Goal: Task Accomplishment & Management: Understand process/instructions

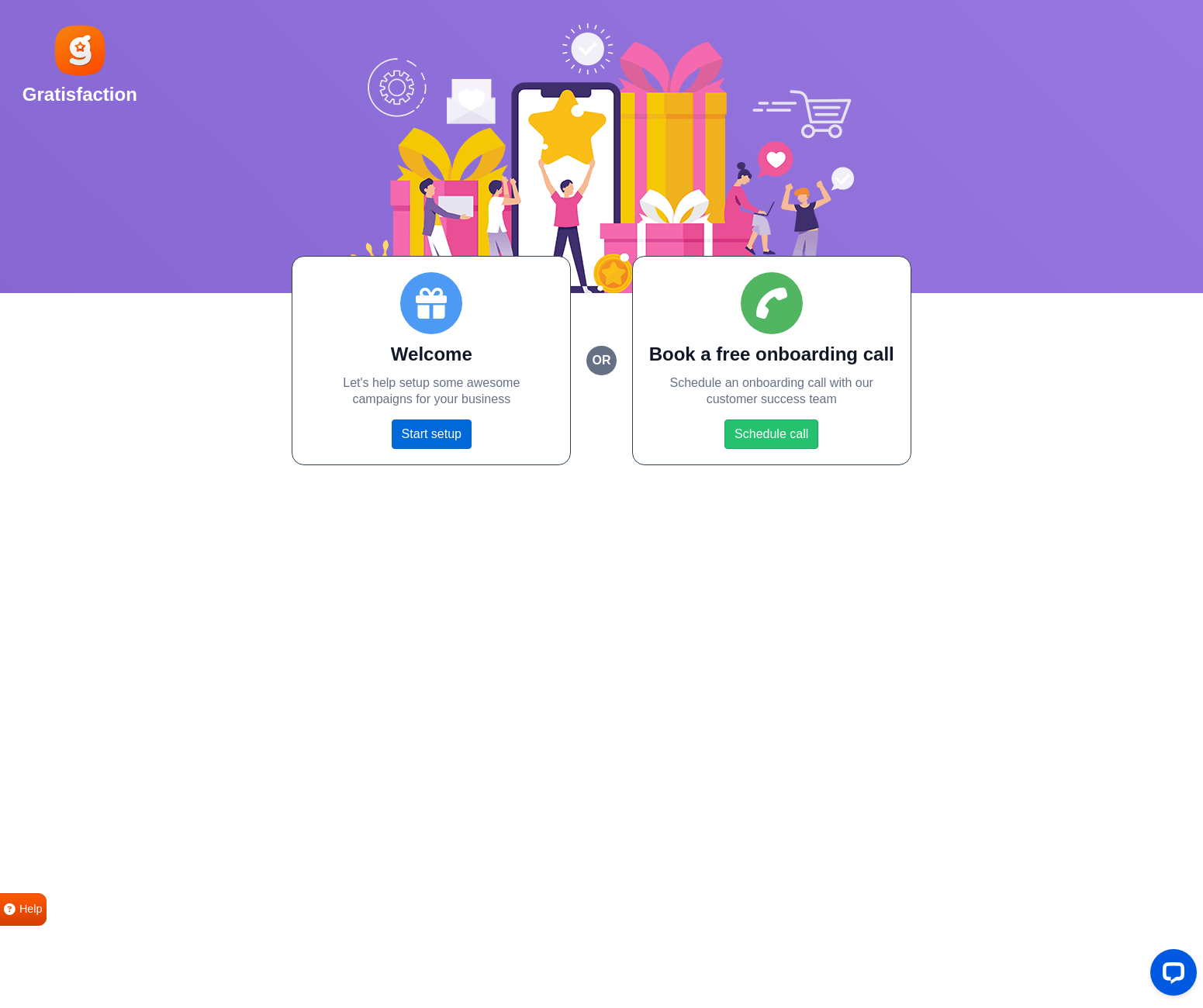
click at [455, 437] on link "Start setup" at bounding box center [431, 434] width 80 height 30
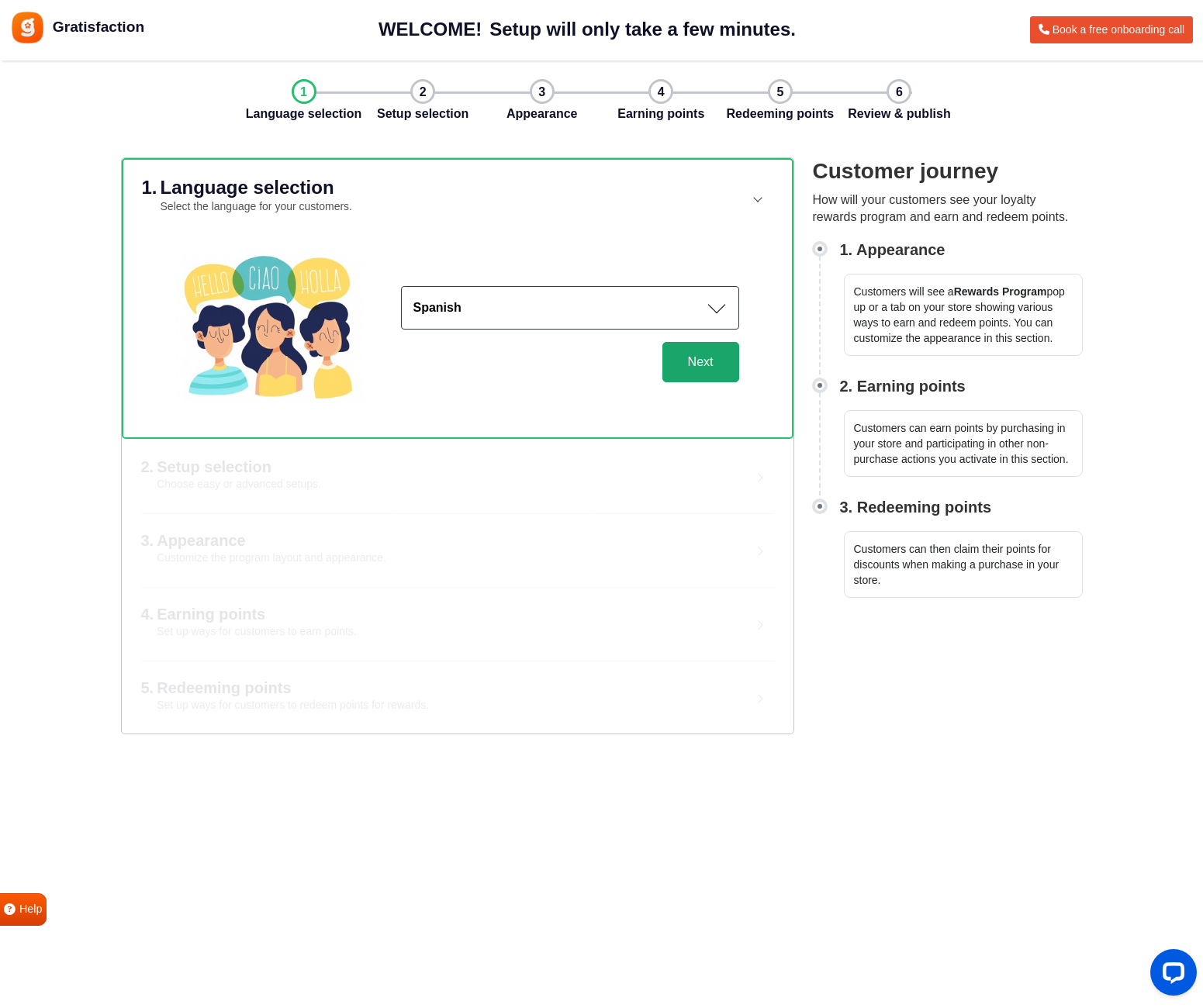
click at [701, 368] on button "Next" at bounding box center [701, 362] width 77 height 40
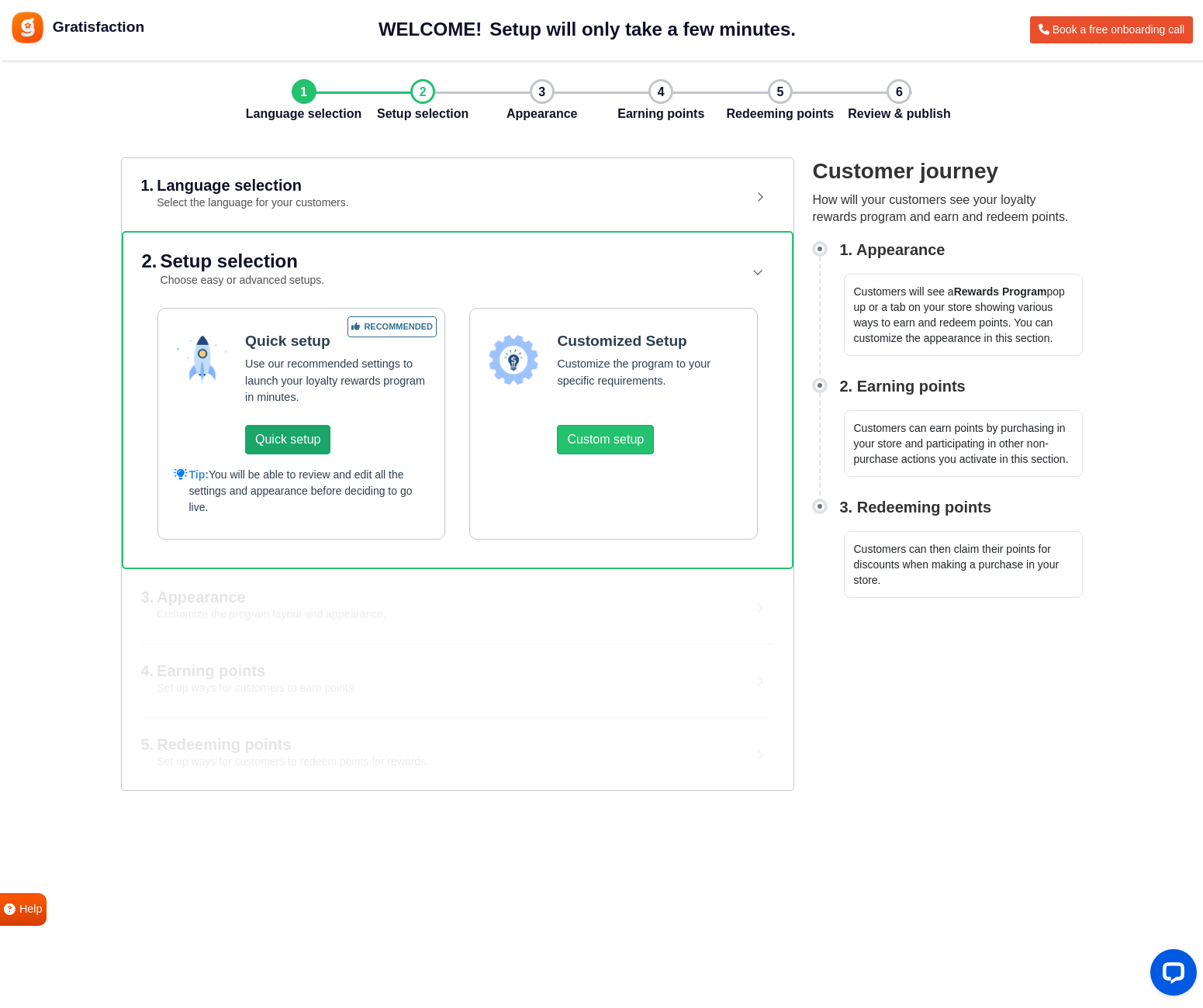
click at [301, 442] on button "Quick setup" at bounding box center [287, 439] width 85 height 30
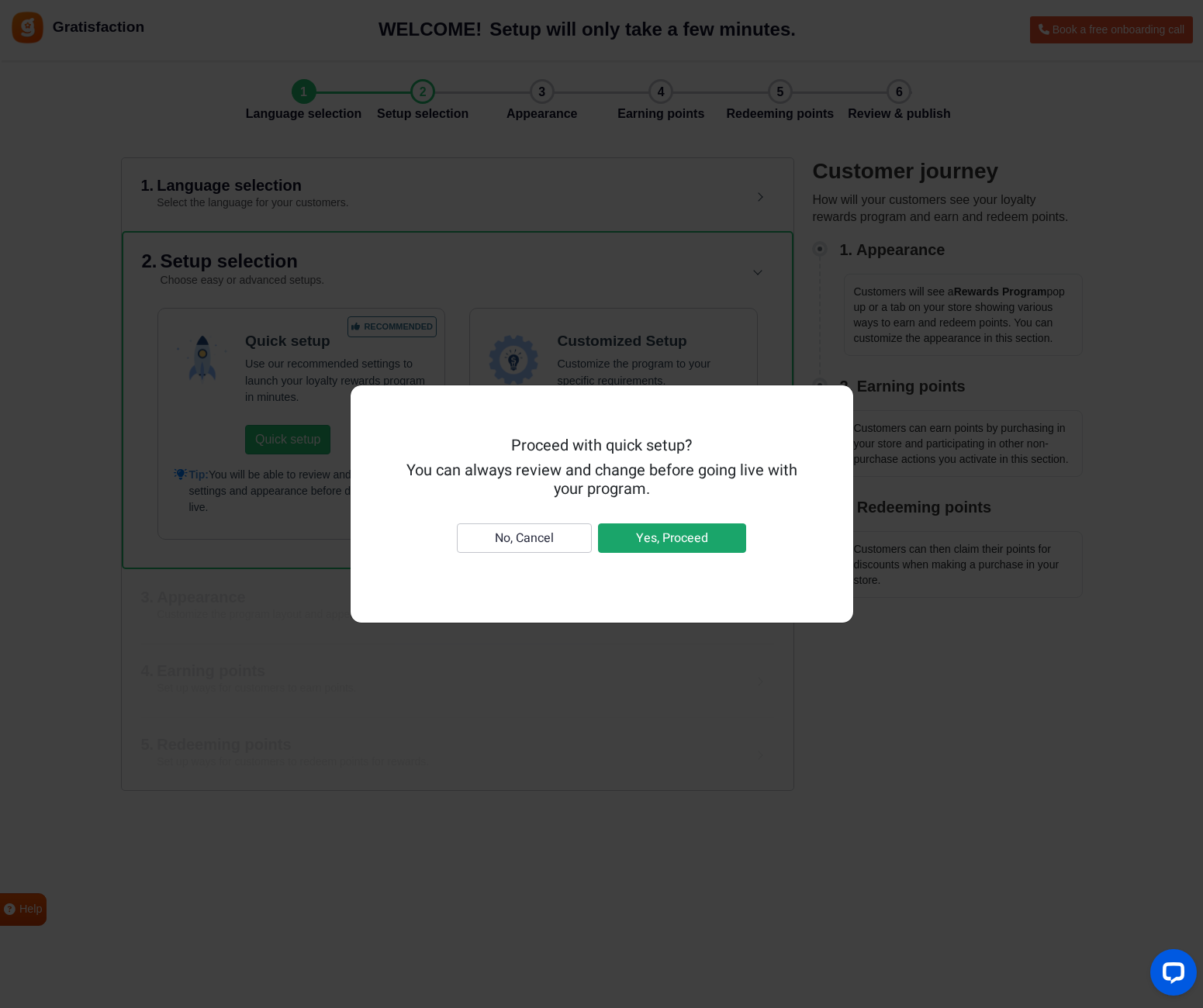
click at [675, 539] on button "Yes, Proceed" at bounding box center [672, 538] width 148 height 30
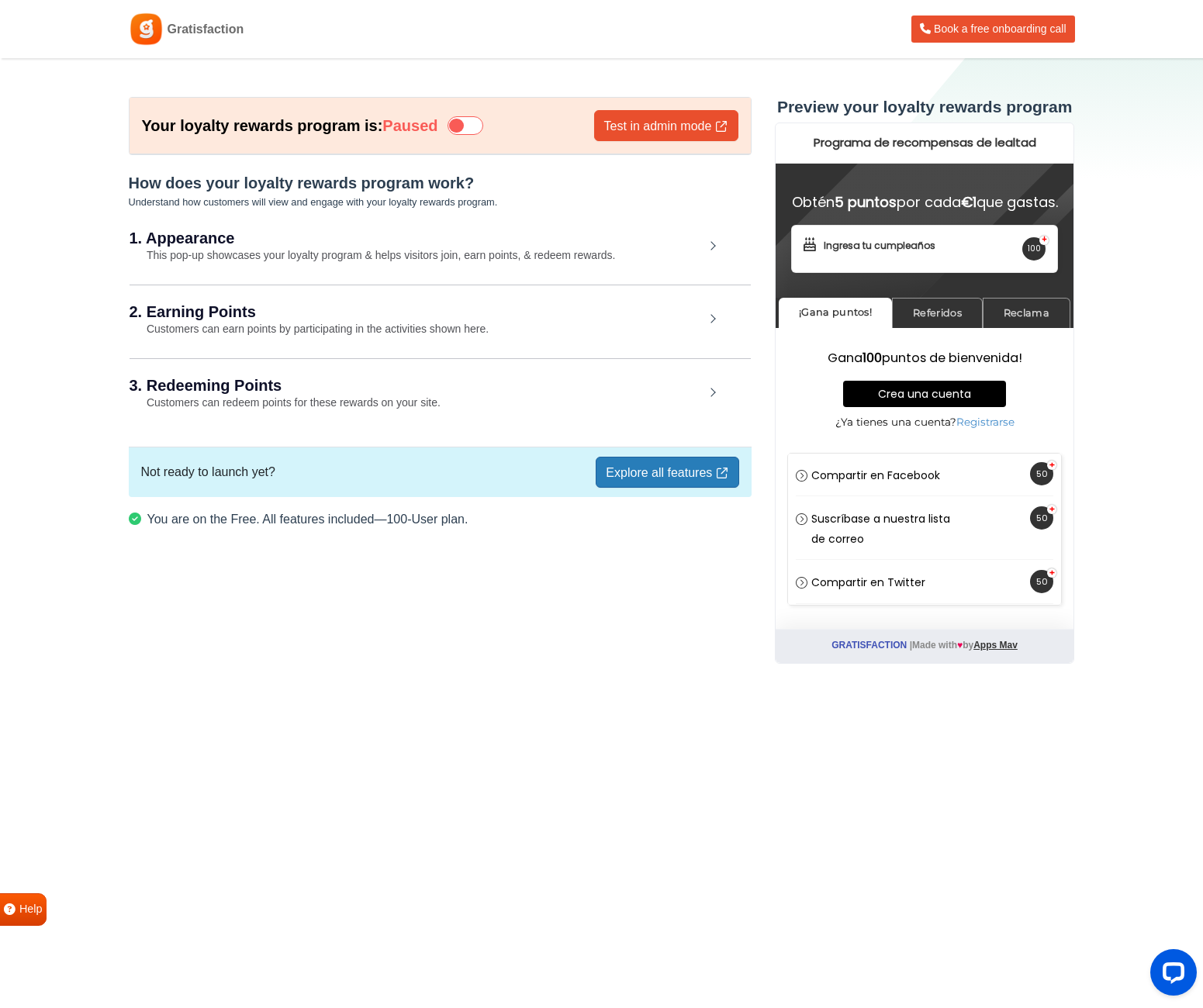
click at [663, 252] on div "1. Appearance This pop-up showcases your loyalty program & helps visitors join,…" at bounding box center [440, 247] width 622 height 71
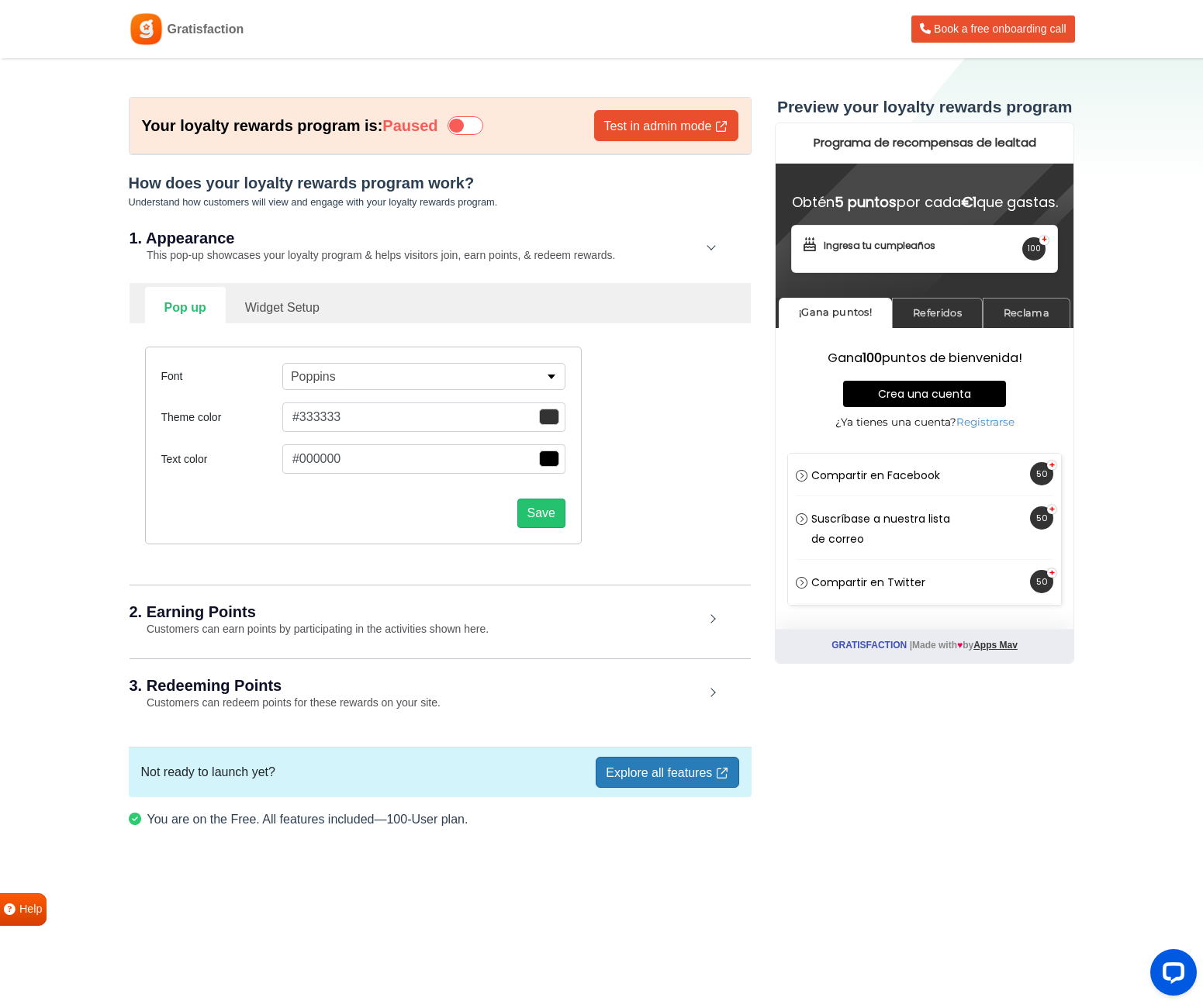
click at [296, 606] on h2 "2. Earning Points" at bounding box center [417, 611] width 575 height 15
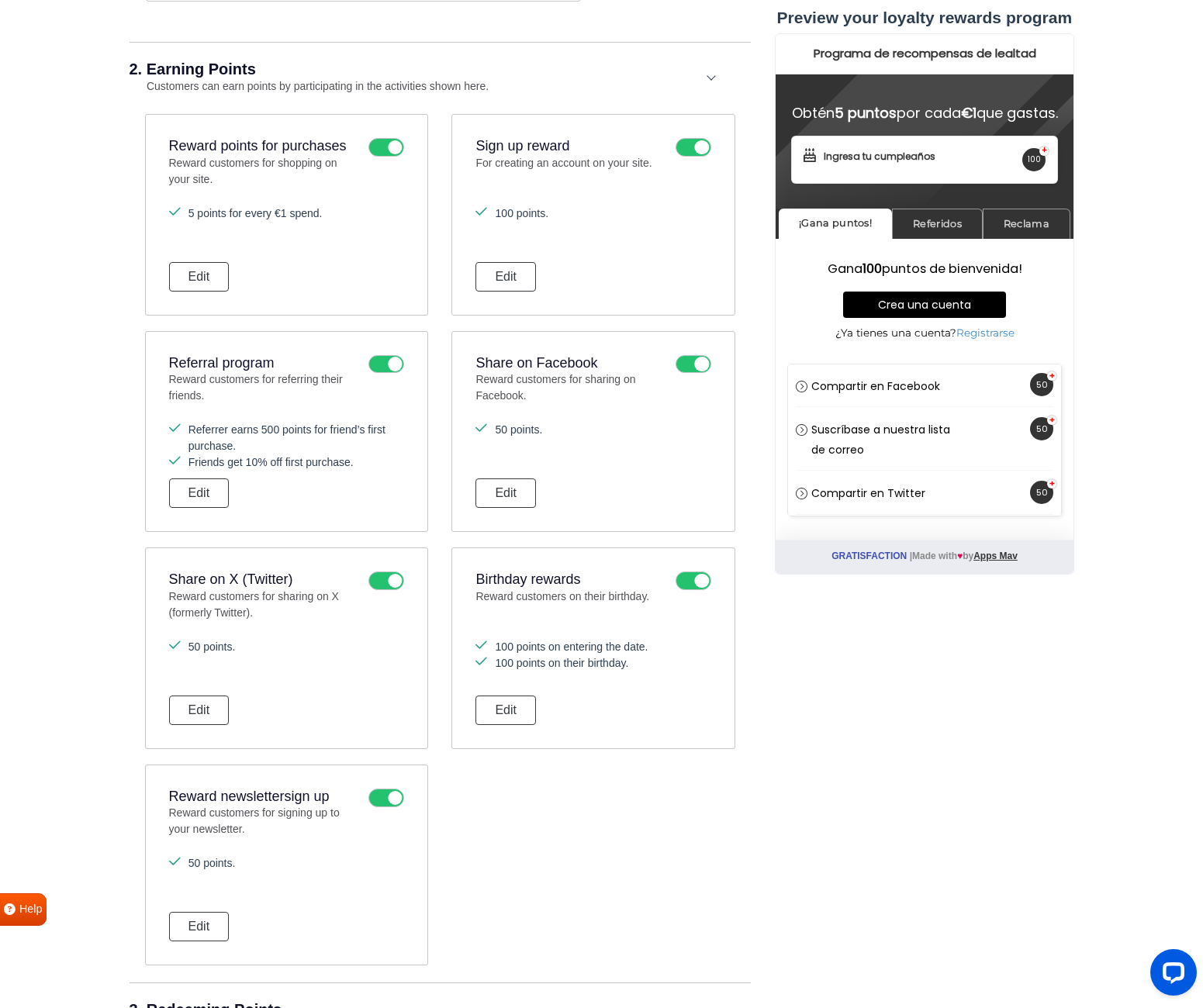
scroll to position [778, 0]
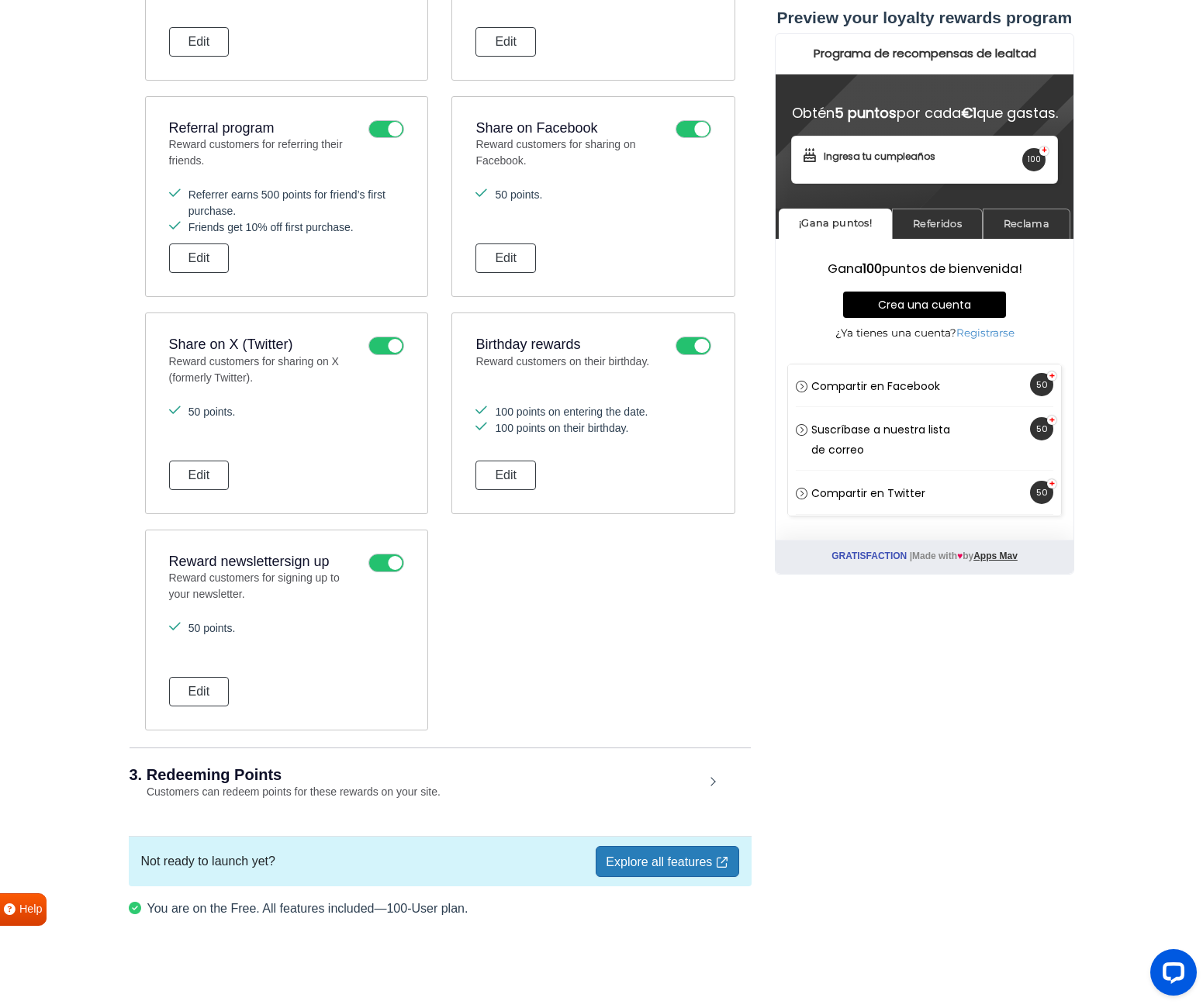
click at [712, 781] on div "3. Redeeming Points Customers can redeem points for these rewards on your site." at bounding box center [440, 784] width 622 height 72
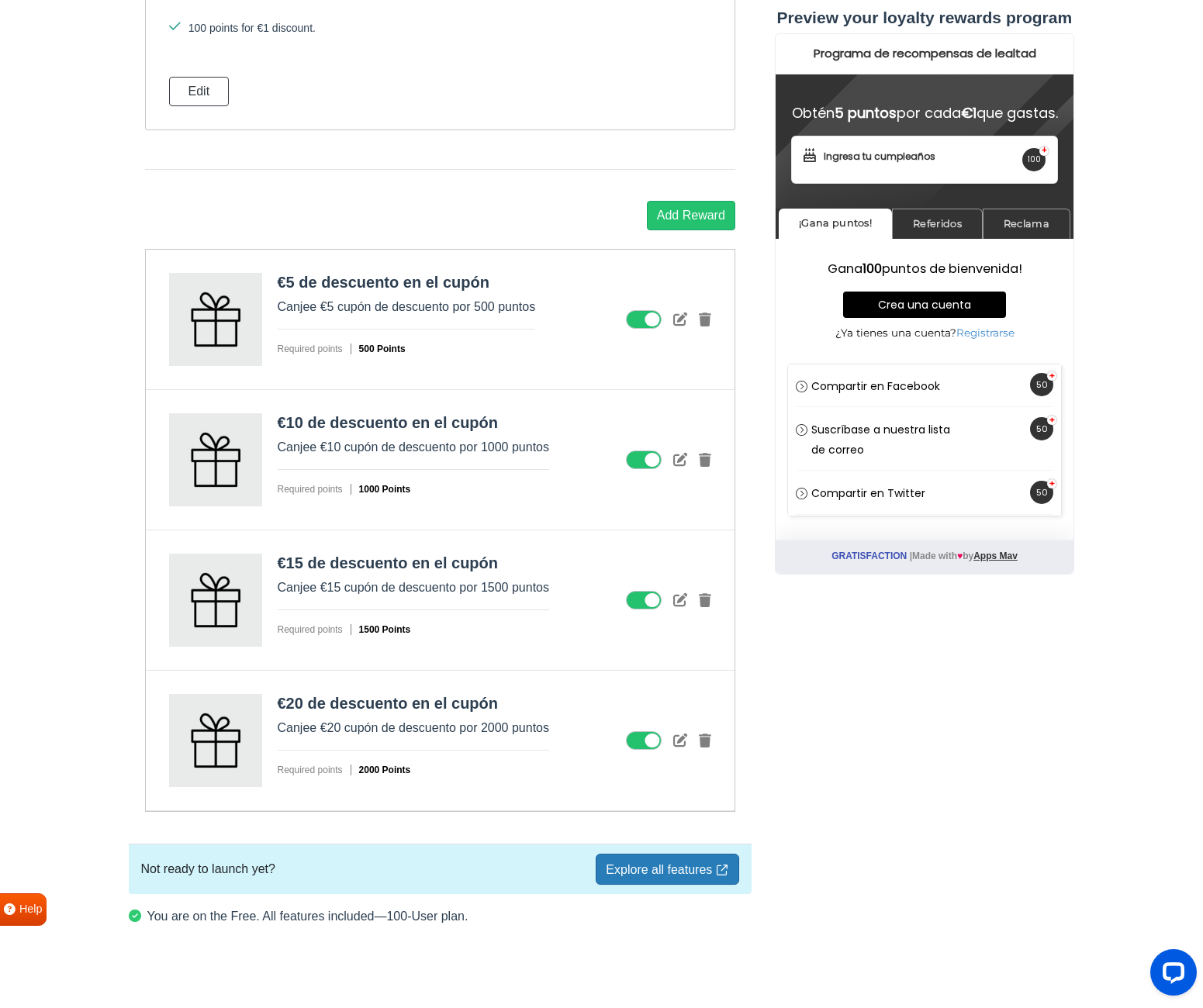
scroll to position [1677, 0]
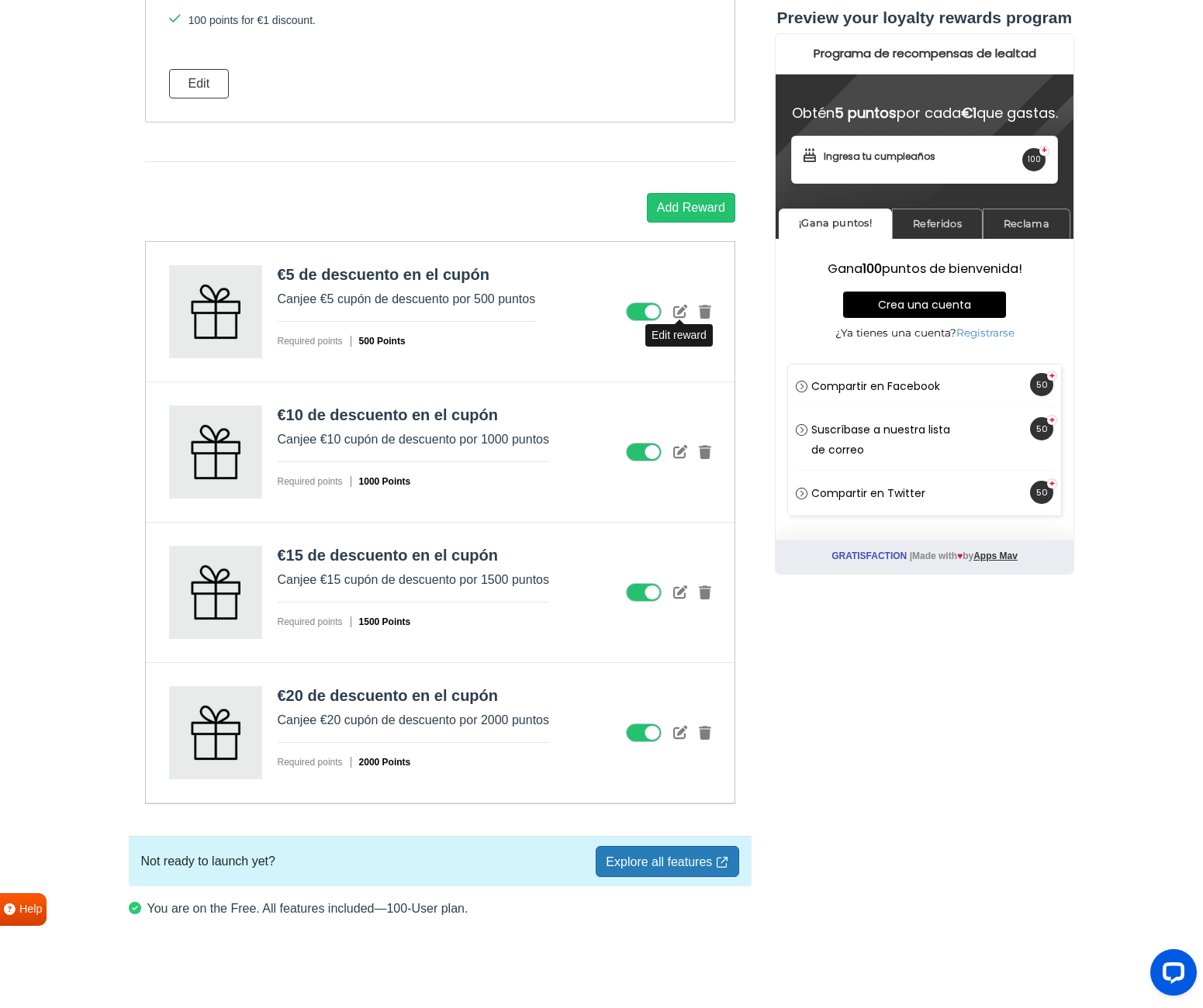
click at [681, 311] on icon at bounding box center [679, 311] width 14 height 14
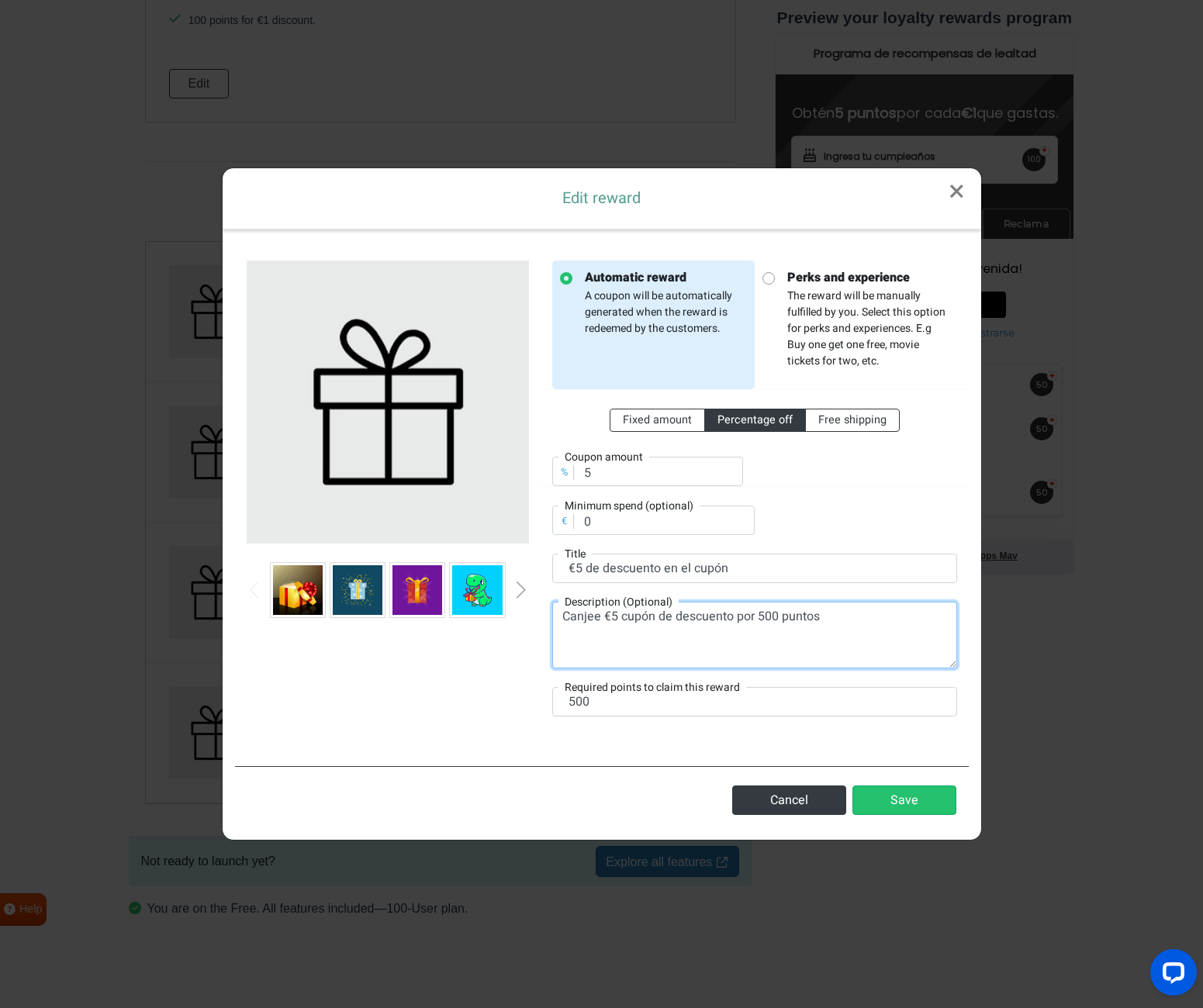
click at [601, 612] on textarea "Canjee €5 cupón de descuento por 500 puntos" at bounding box center [755, 635] width 405 height 67
click at [770, 275] on input "radio" at bounding box center [767, 276] width 10 height 10
radio input "true"
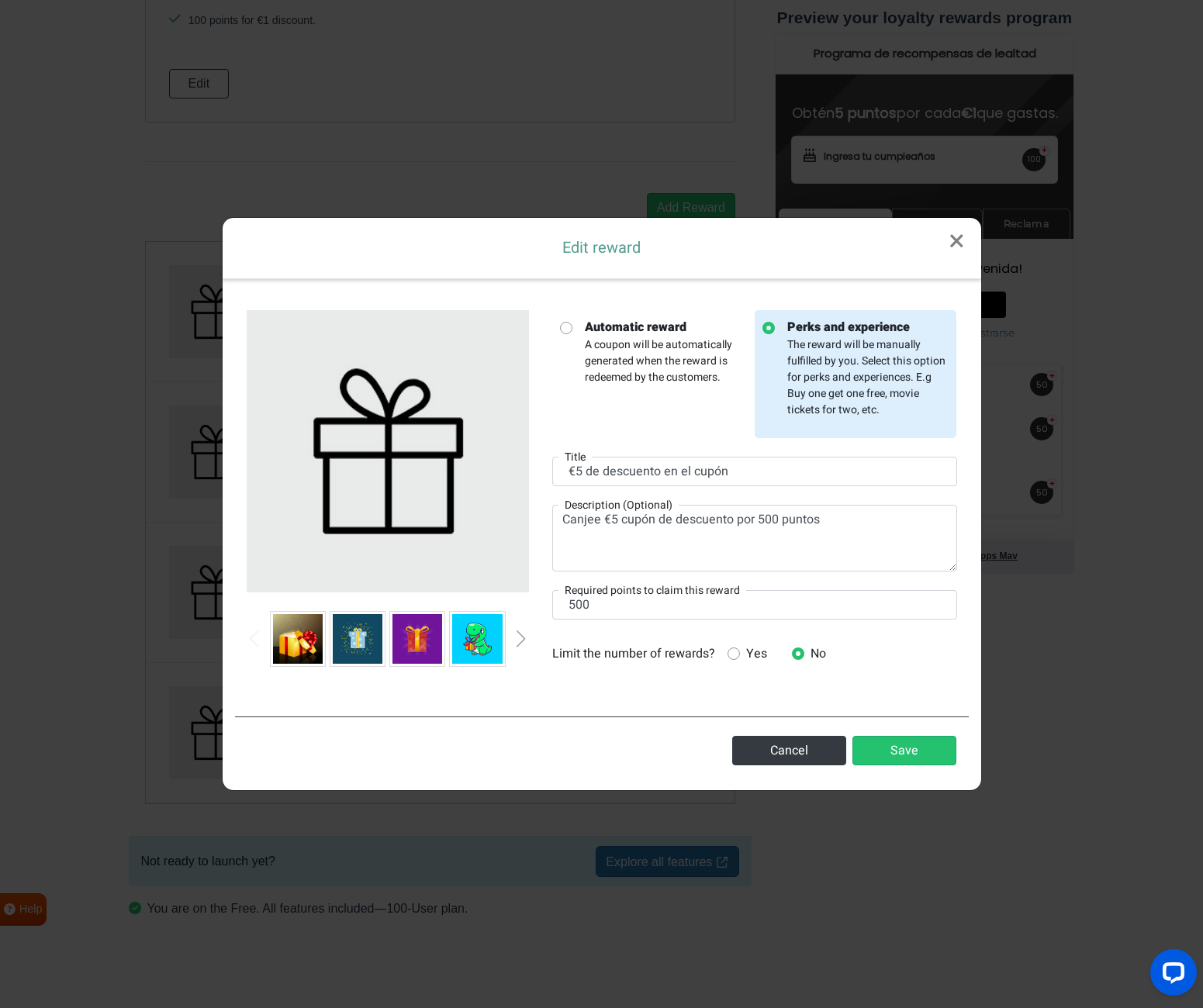
click at [568, 328] on input "radio" at bounding box center [565, 326] width 10 height 10
radio input "true"
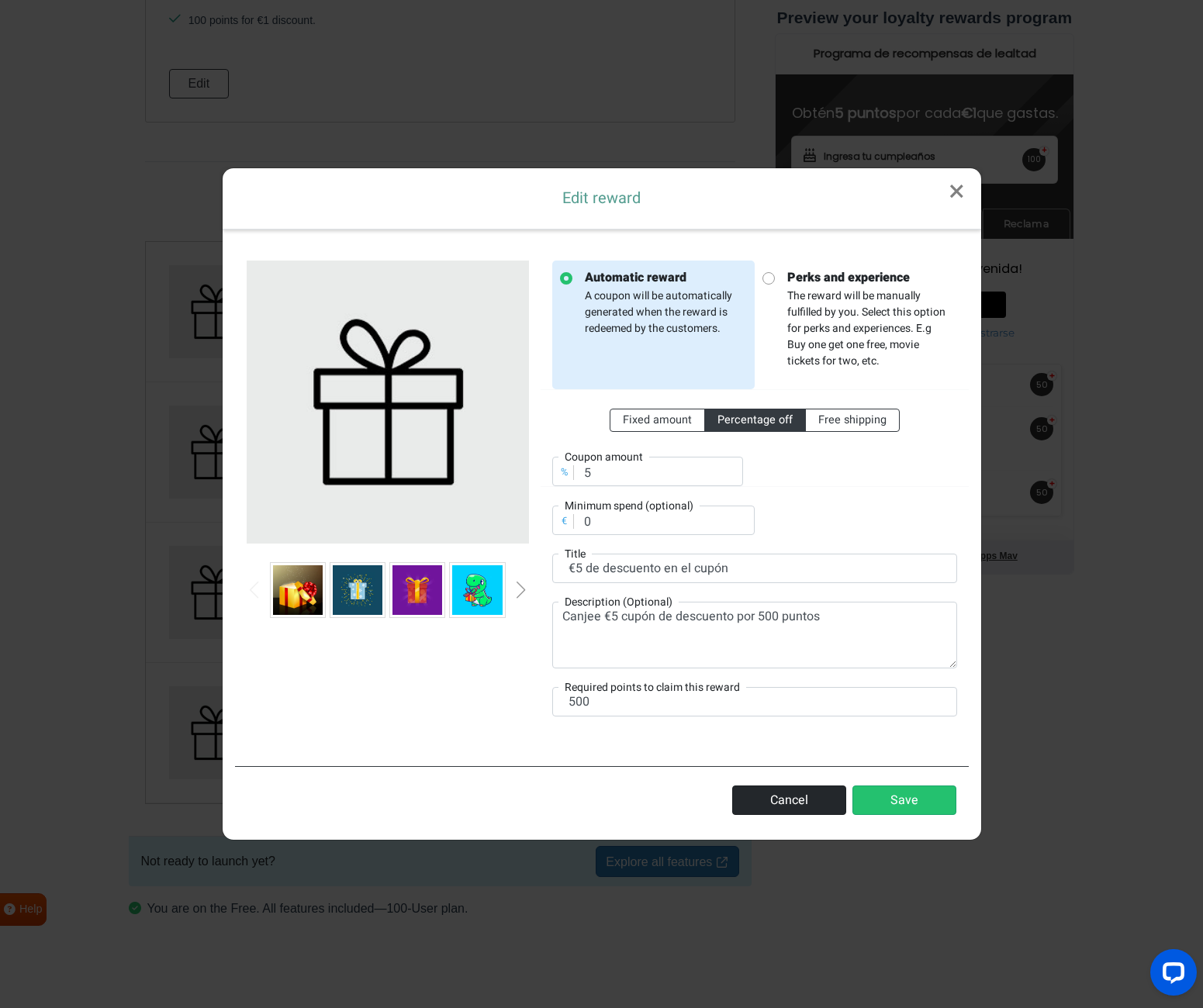
click at [803, 806] on button "Cancel" at bounding box center [789, 800] width 114 height 30
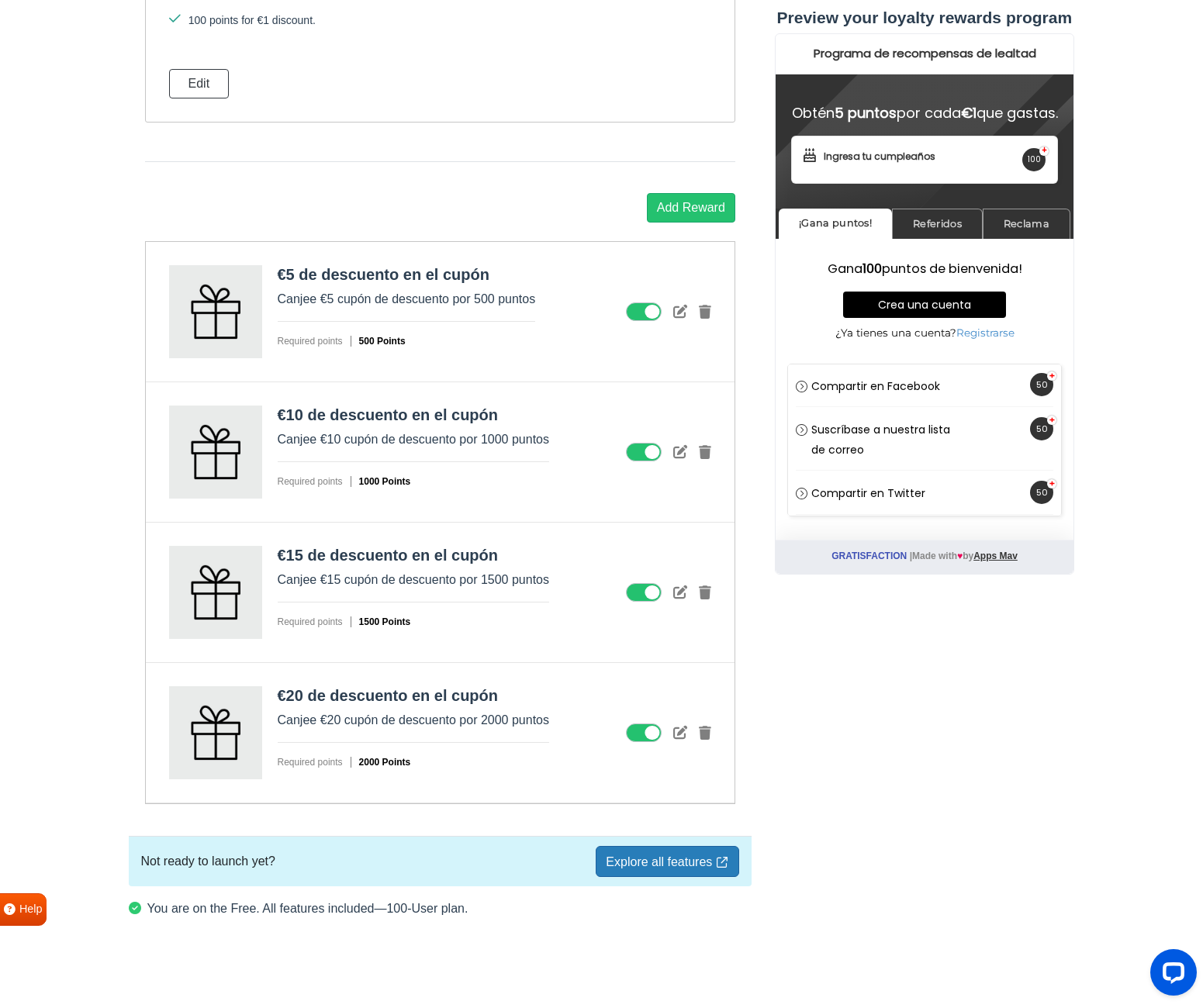
click at [661, 861] on link "Explore all features" at bounding box center [667, 862] width 143 height 31
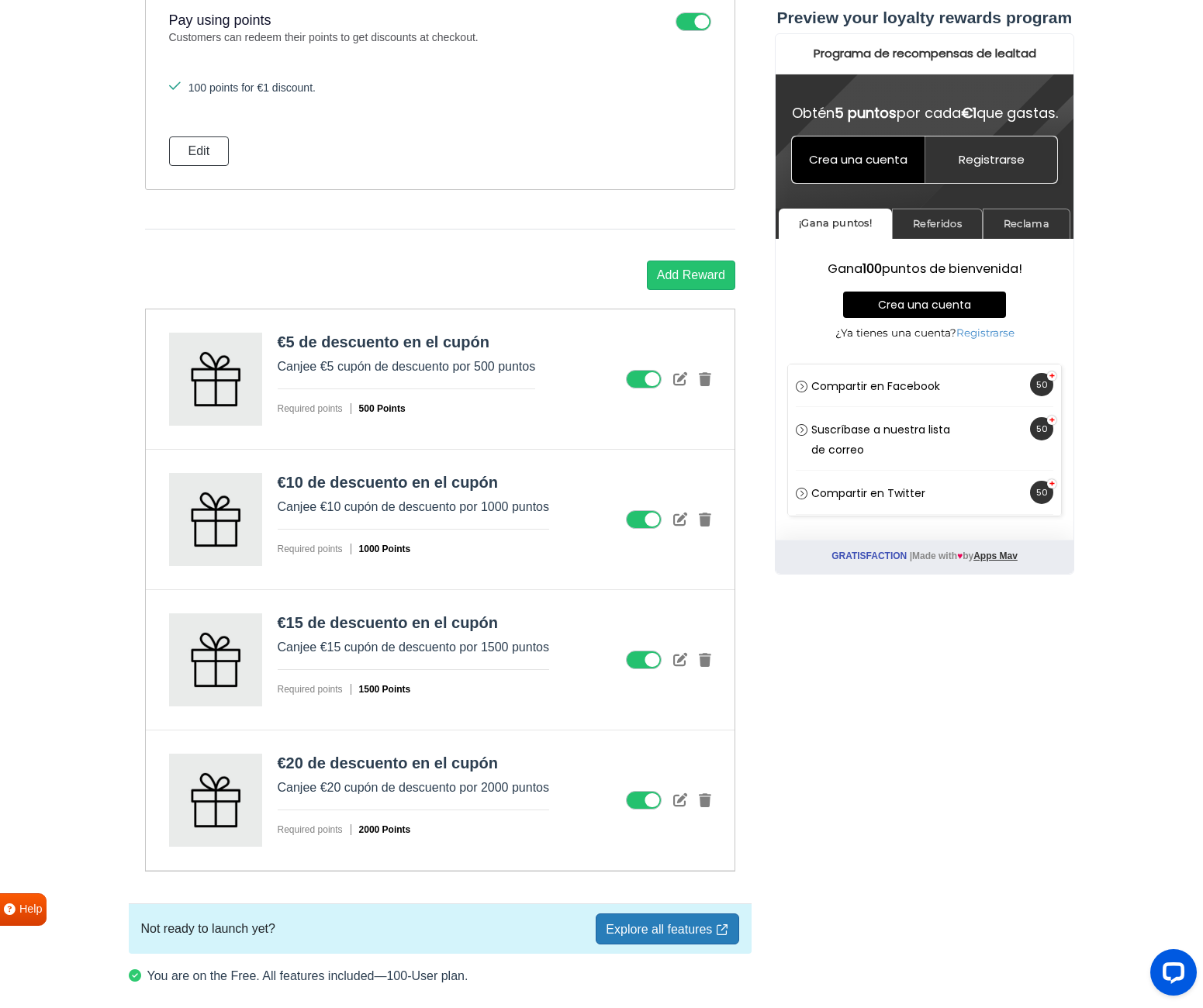
scroll to position [1602, 0]
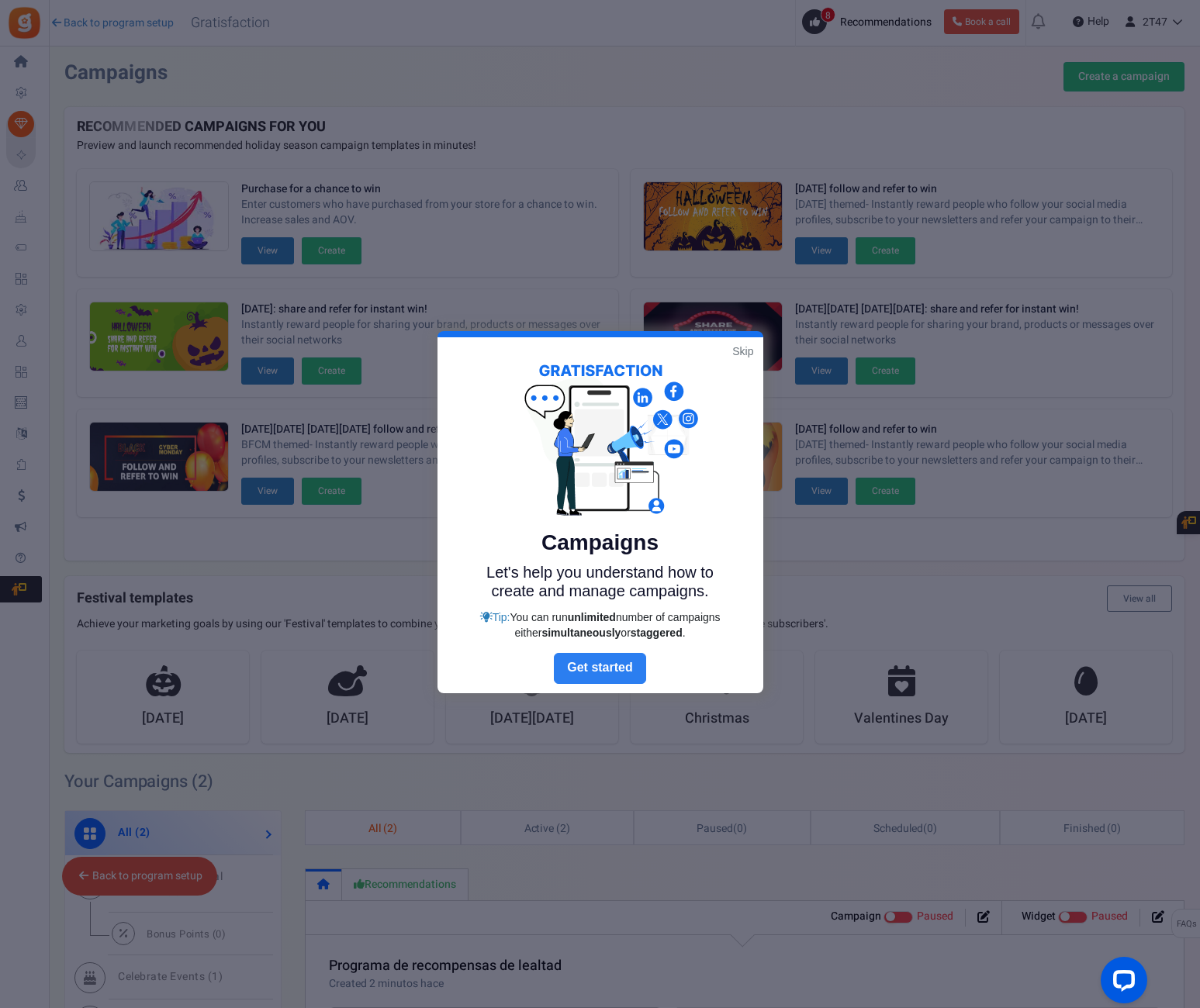
click at [602, 667] on link "Next" at bounding box center [600, 668] width 92 height 31
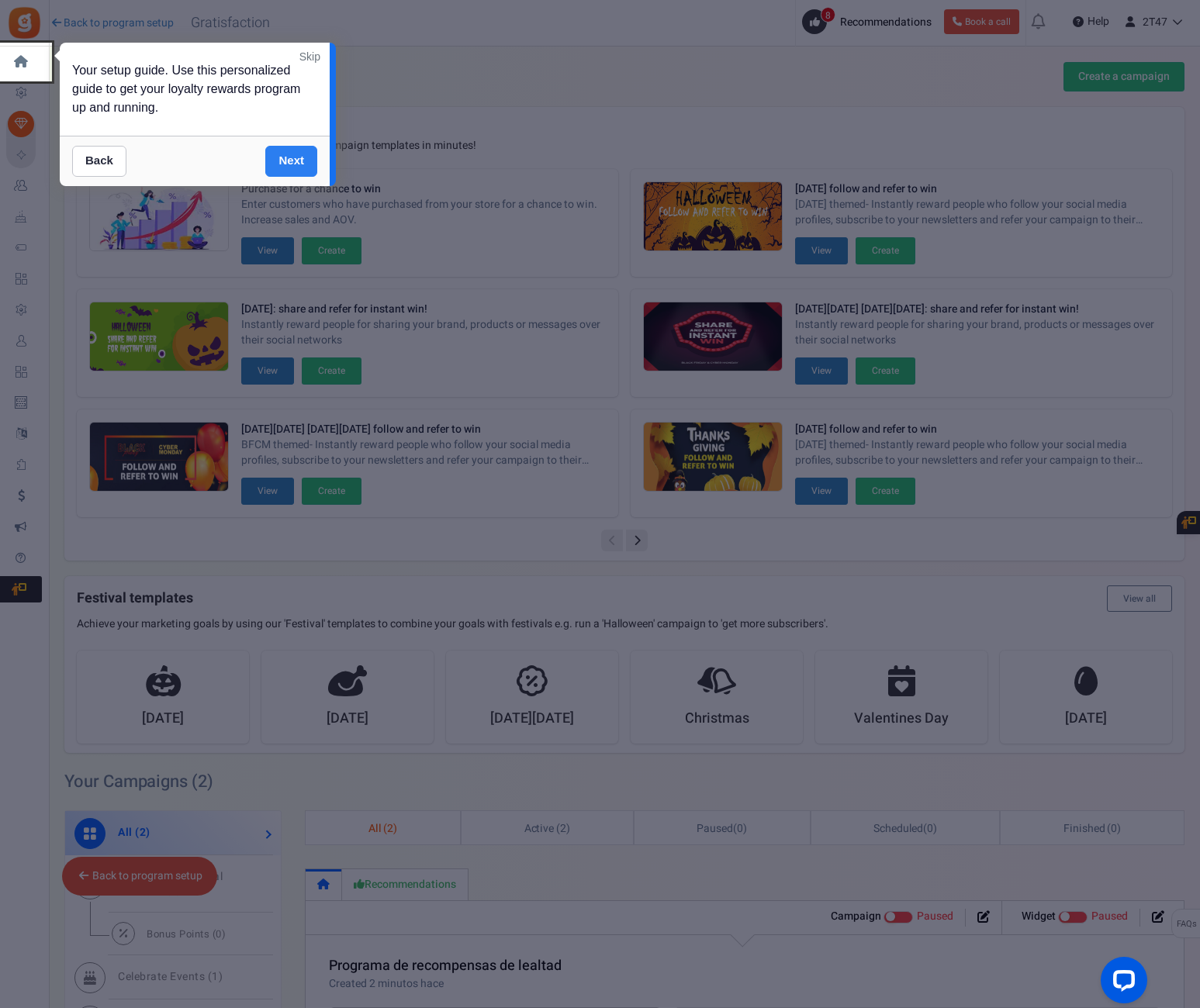
click at [291, 161] on link "Next" at bounding box center [291, 161] width 52 height 31
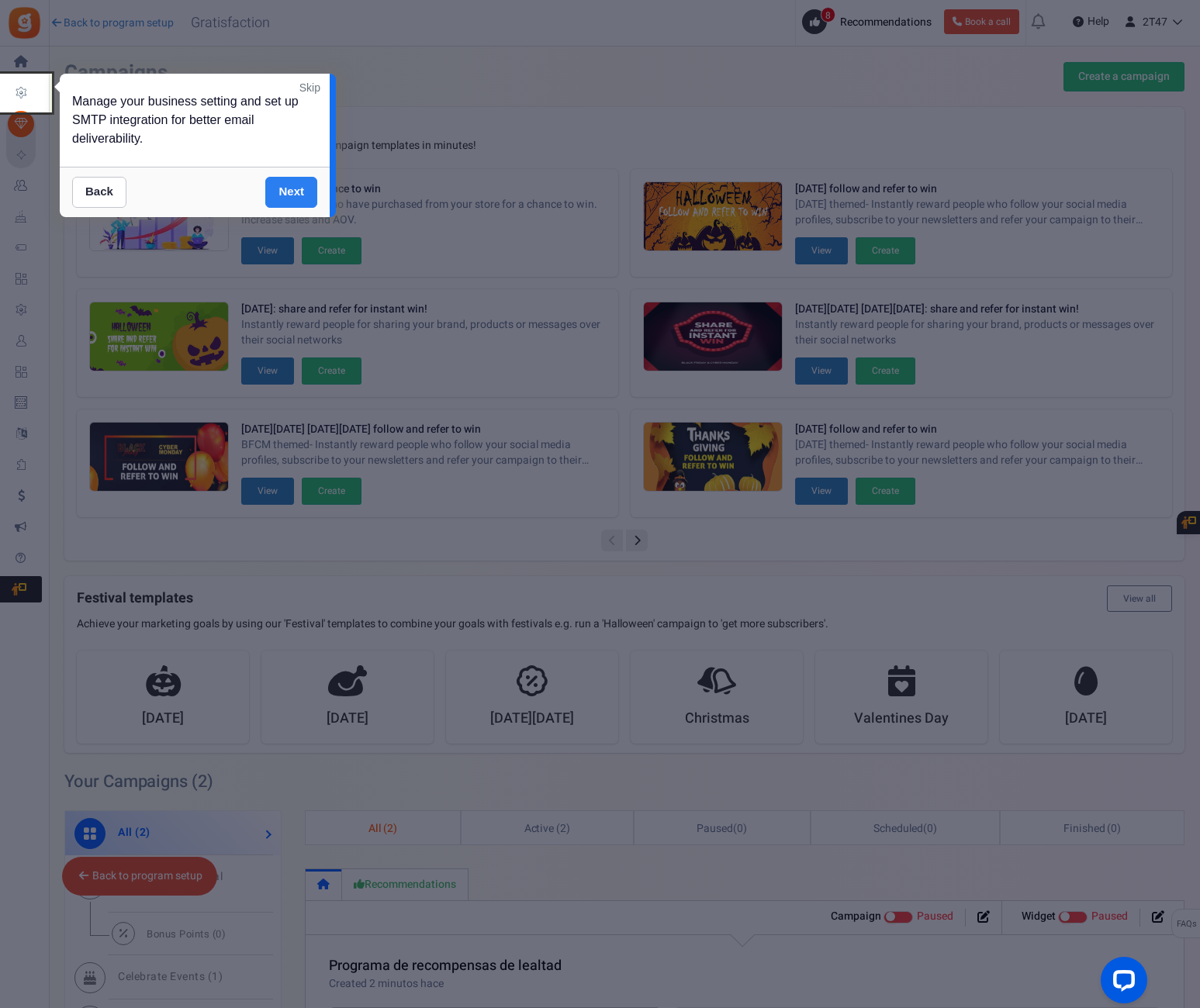
click at [300, 193] on link "Next" at bounding box center [291, 192] width 52 height 31
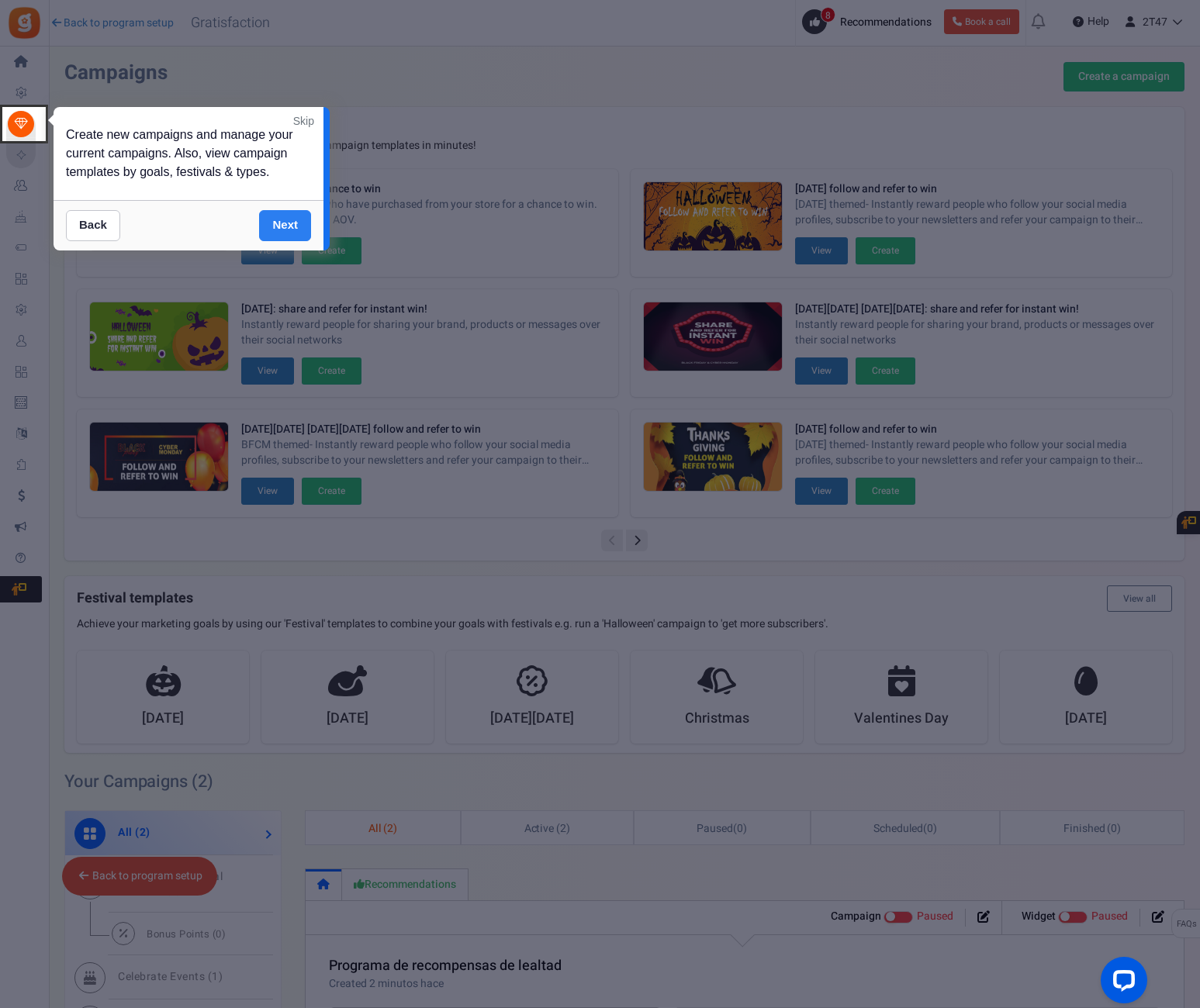
click at [300, 221] on link "Next" at bounding box center [285, 226] width 52 height 31
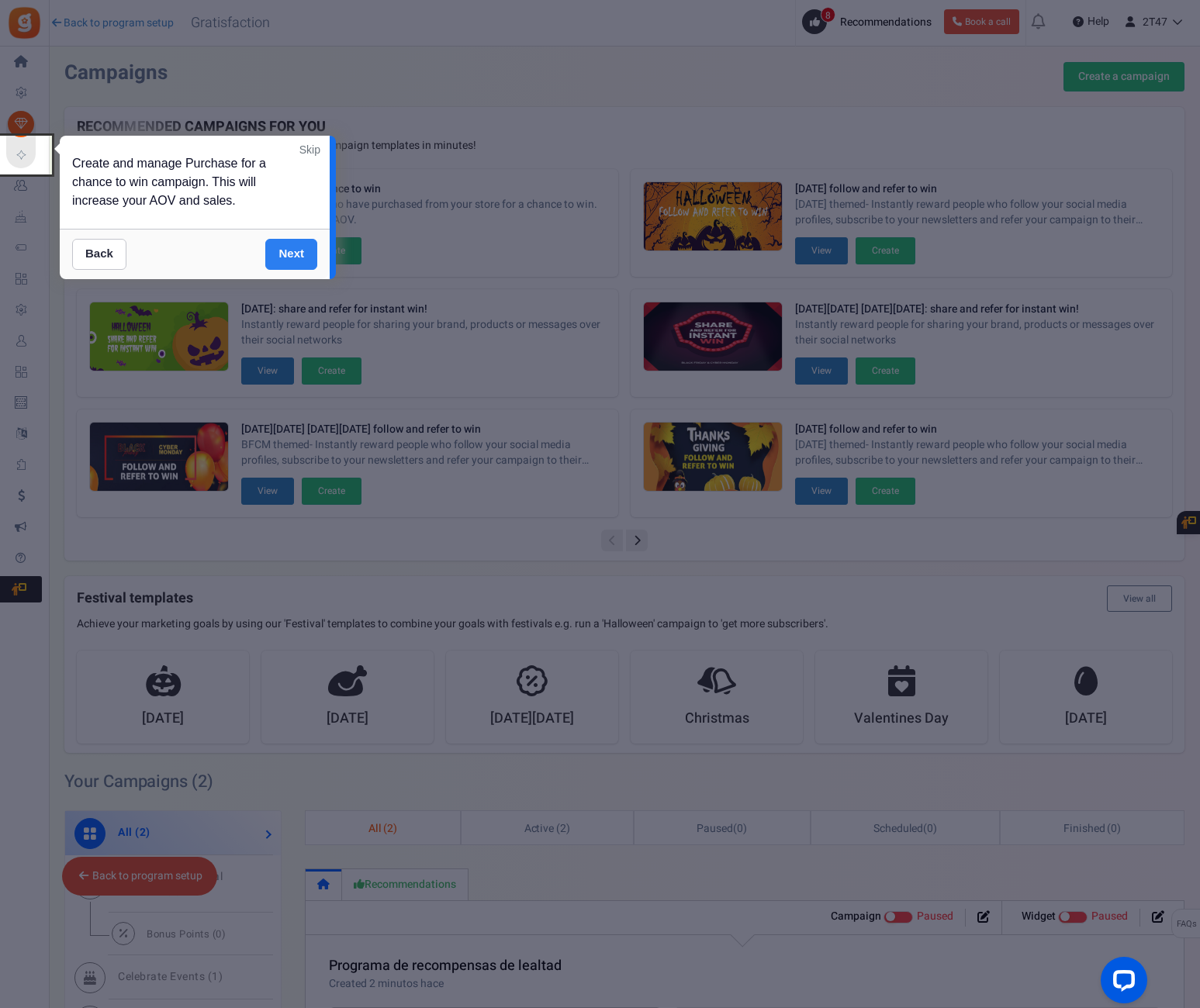
click at [287, 259] on link "Next" at bounding box center [291, 254] width 52 height 31
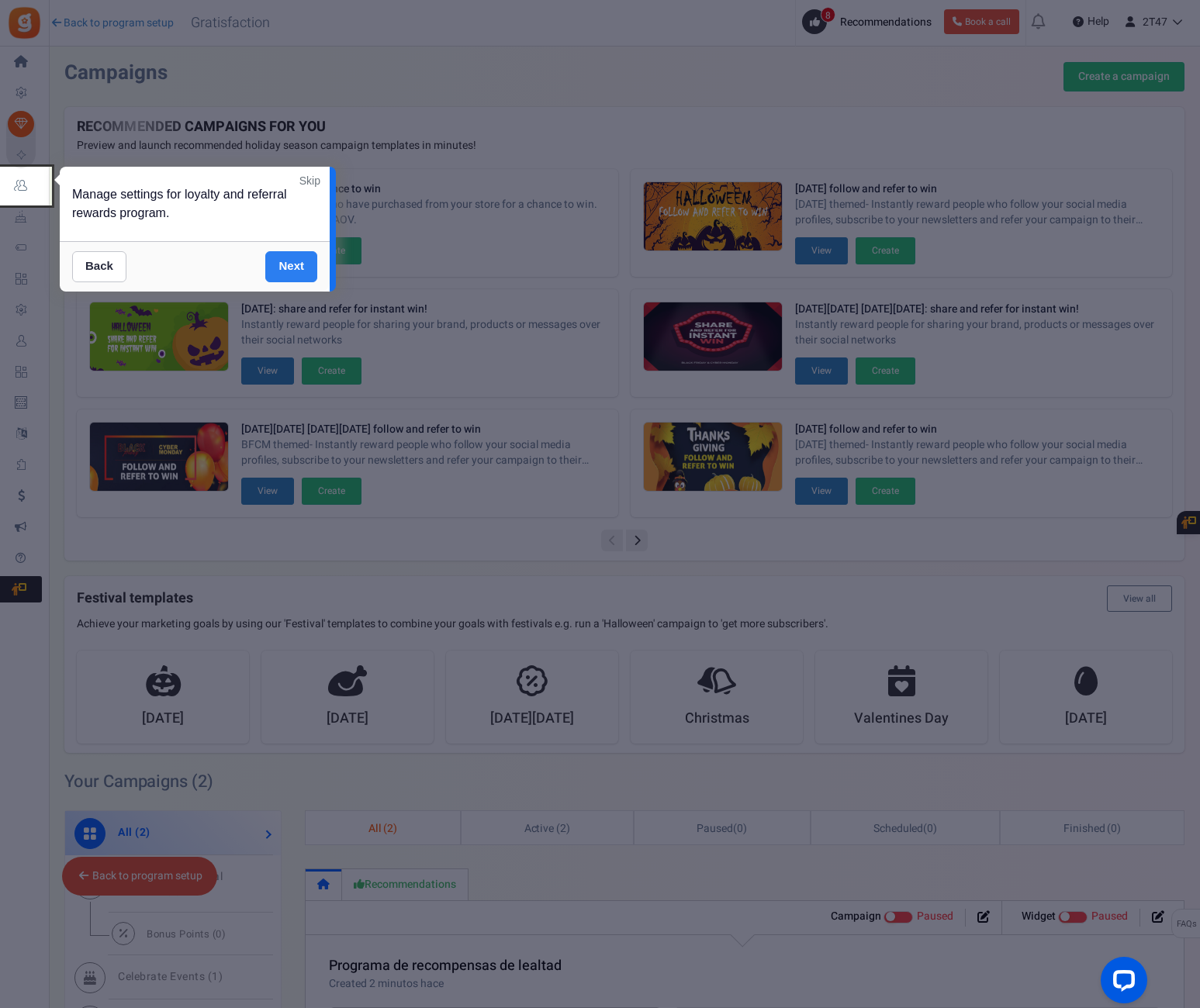
click at [288, 263] on link "Next" at bounding box center [291, 267] width 52 height 31
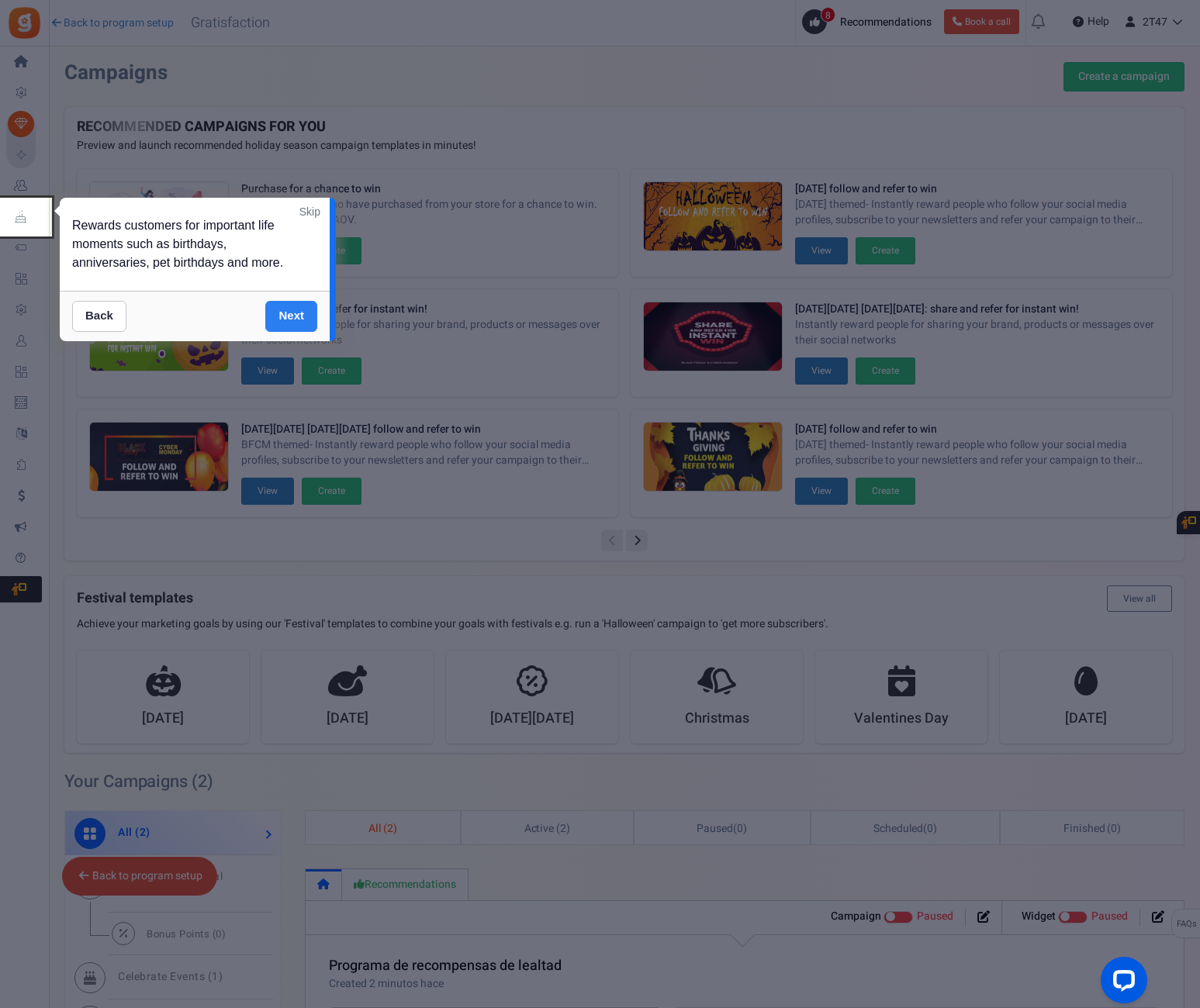
click at [283, 306] on link "Next" at bounding box center [291, 316] width 52 height 31
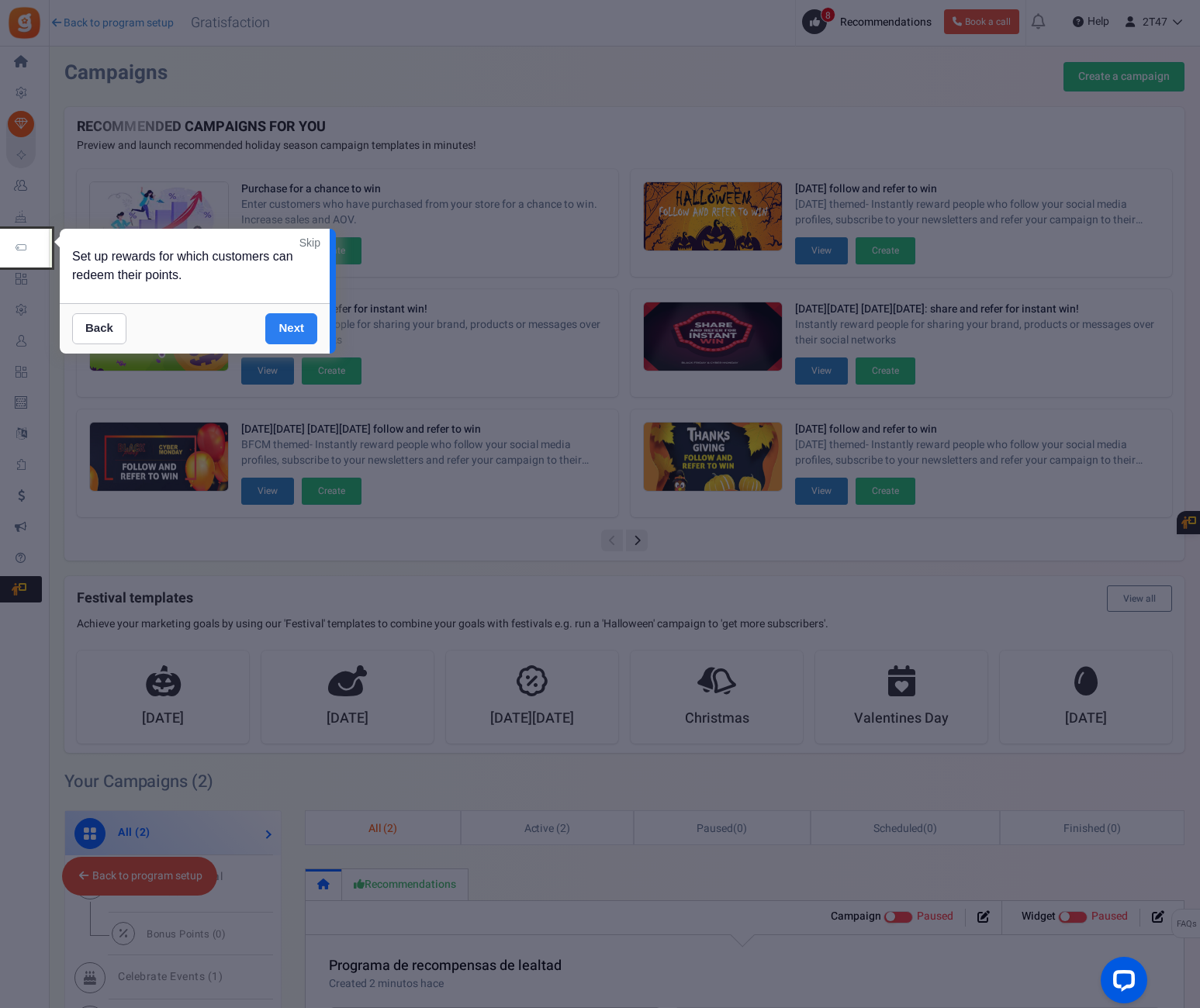
click at [288, 324] on link "Next" at bounding box center [291, 329] width 52 height 31
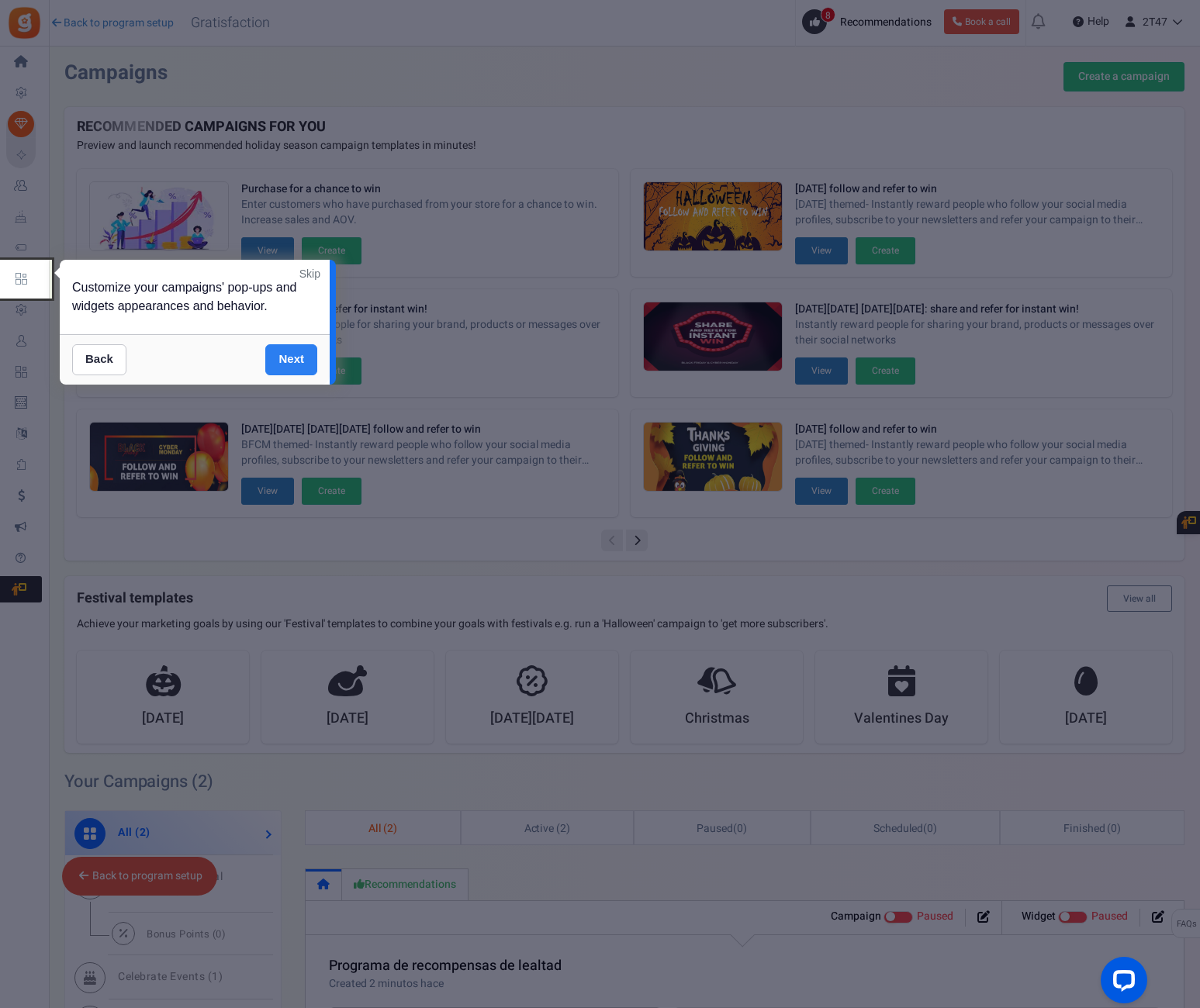
click at [287, 354] on link "Next" at bounding box center [291, 360] width 52 height 31
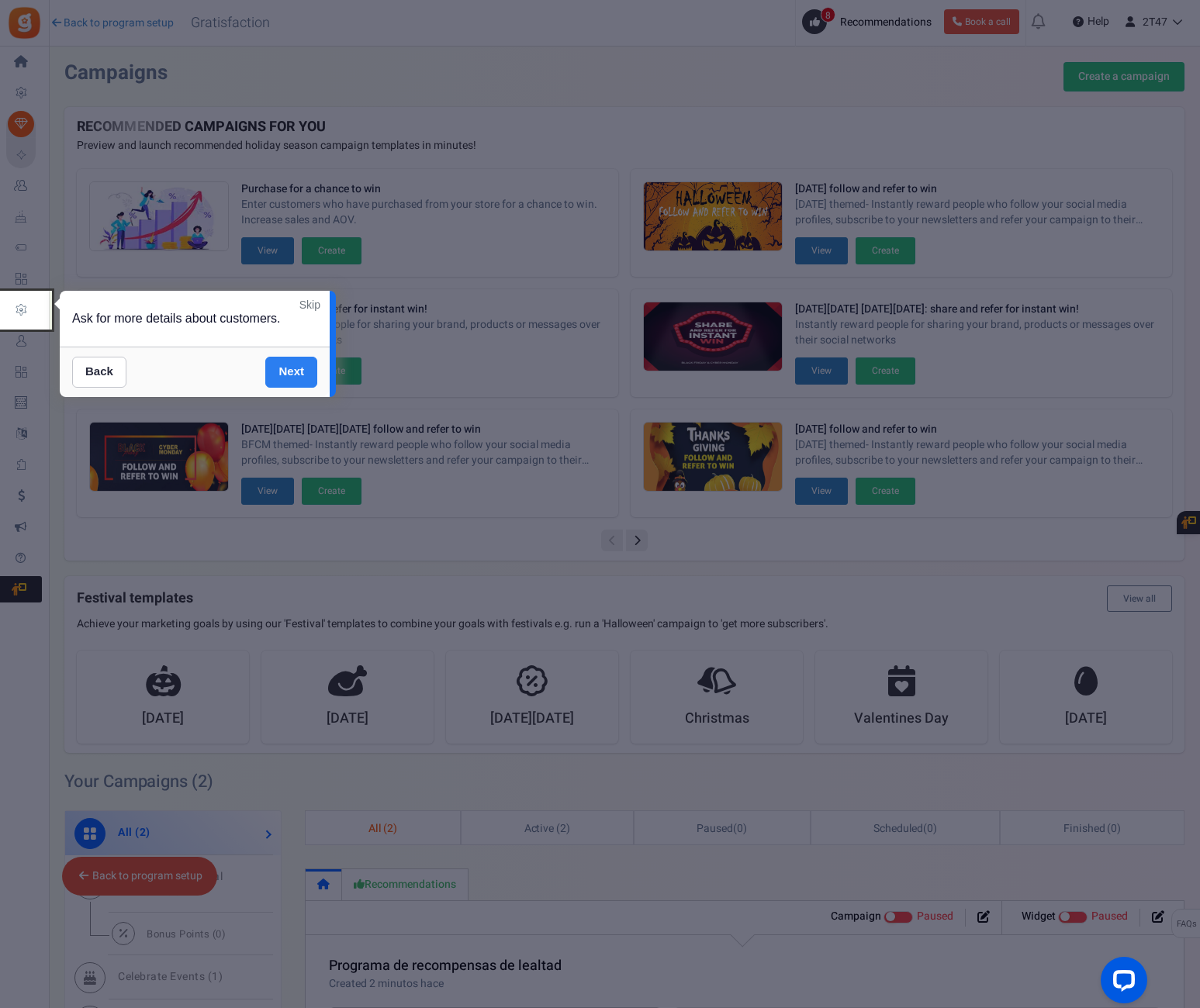
click at [289, 380] on link "Next" at bounding box center [291, 372] width 52 height 31
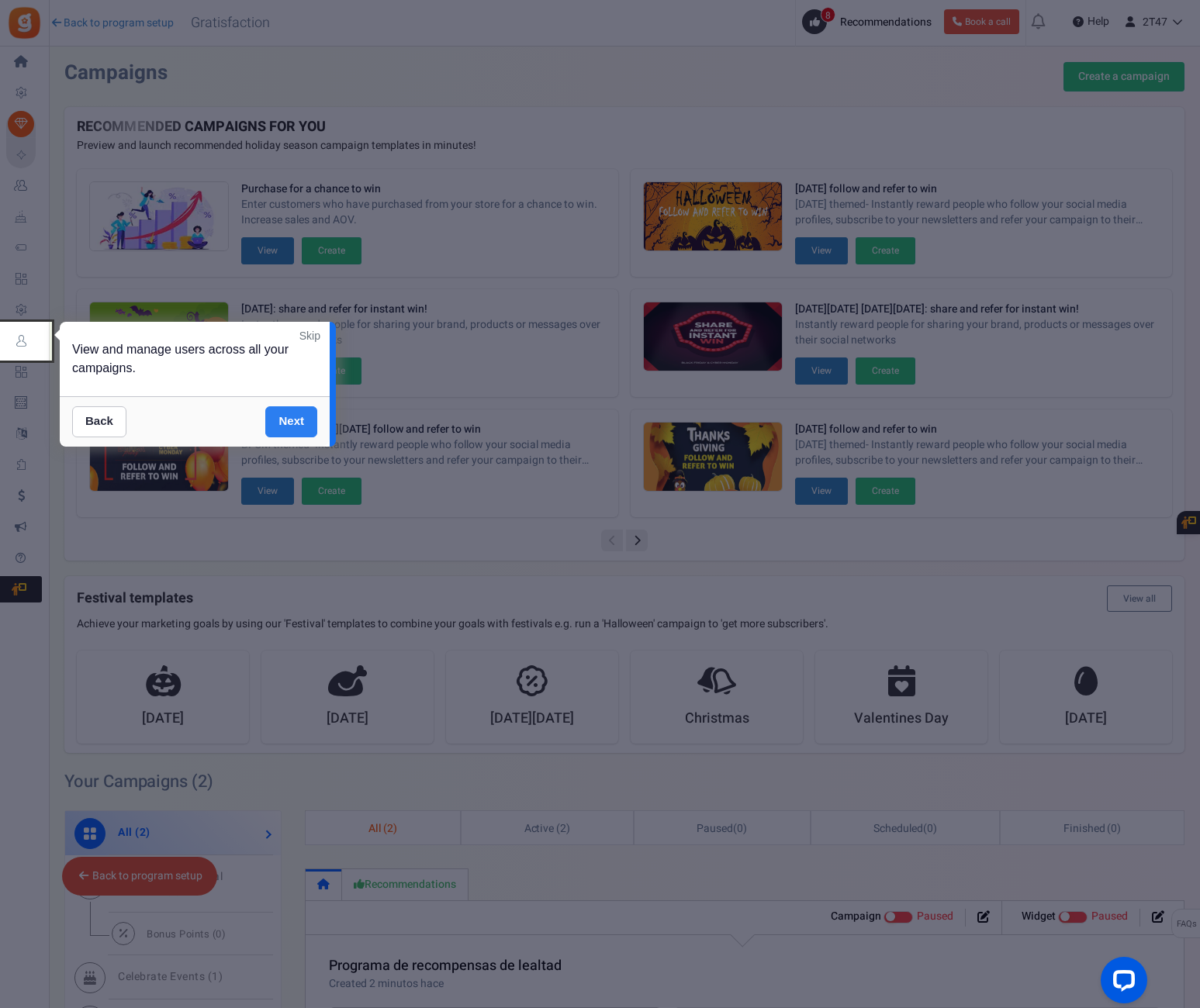
click at [292, 406] on link "Next" at bounding box center [291, 422] width 52 height 31
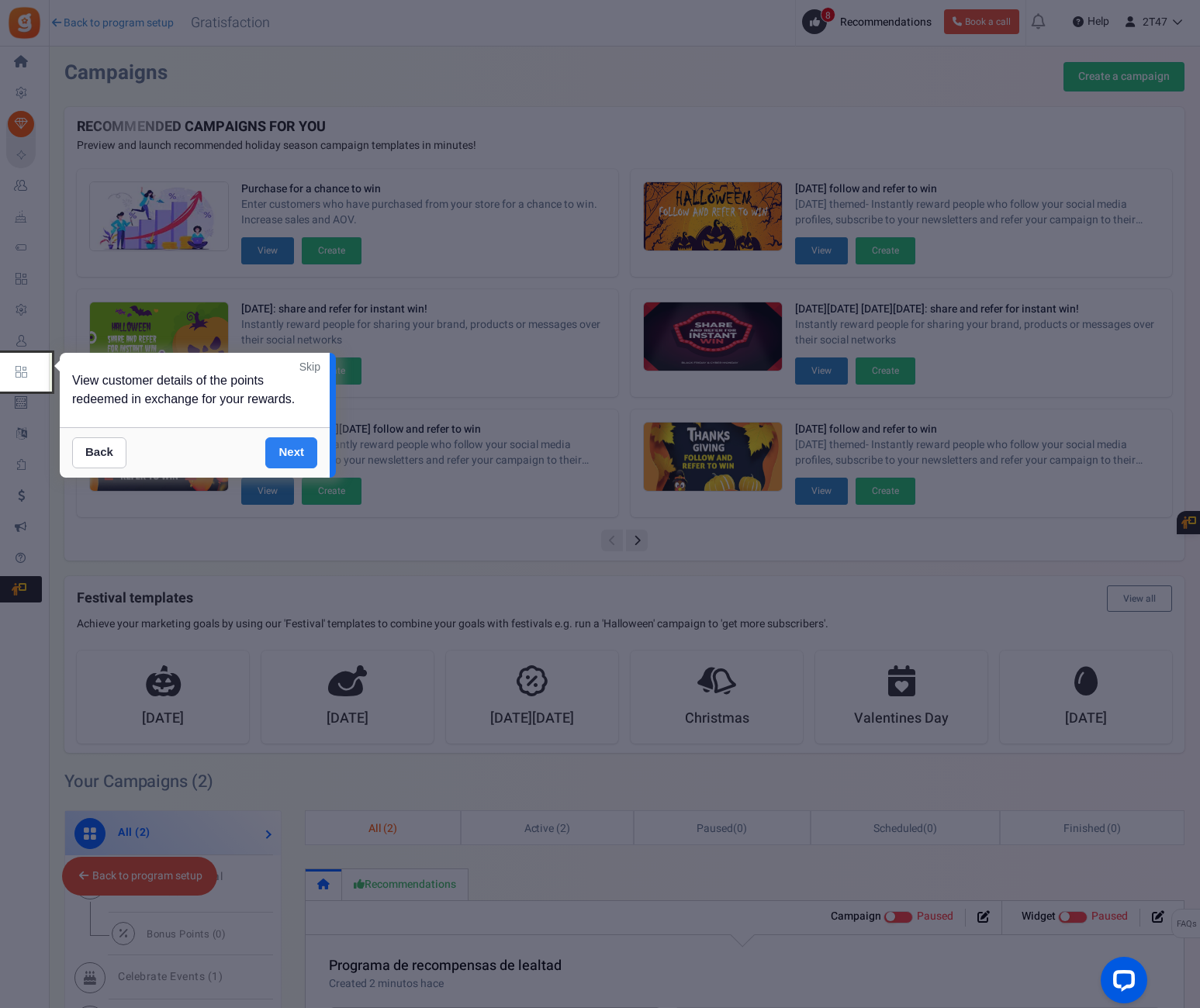
click at [295, 447] on link "Next" at bounding box center [291, 453] width 52 height 31
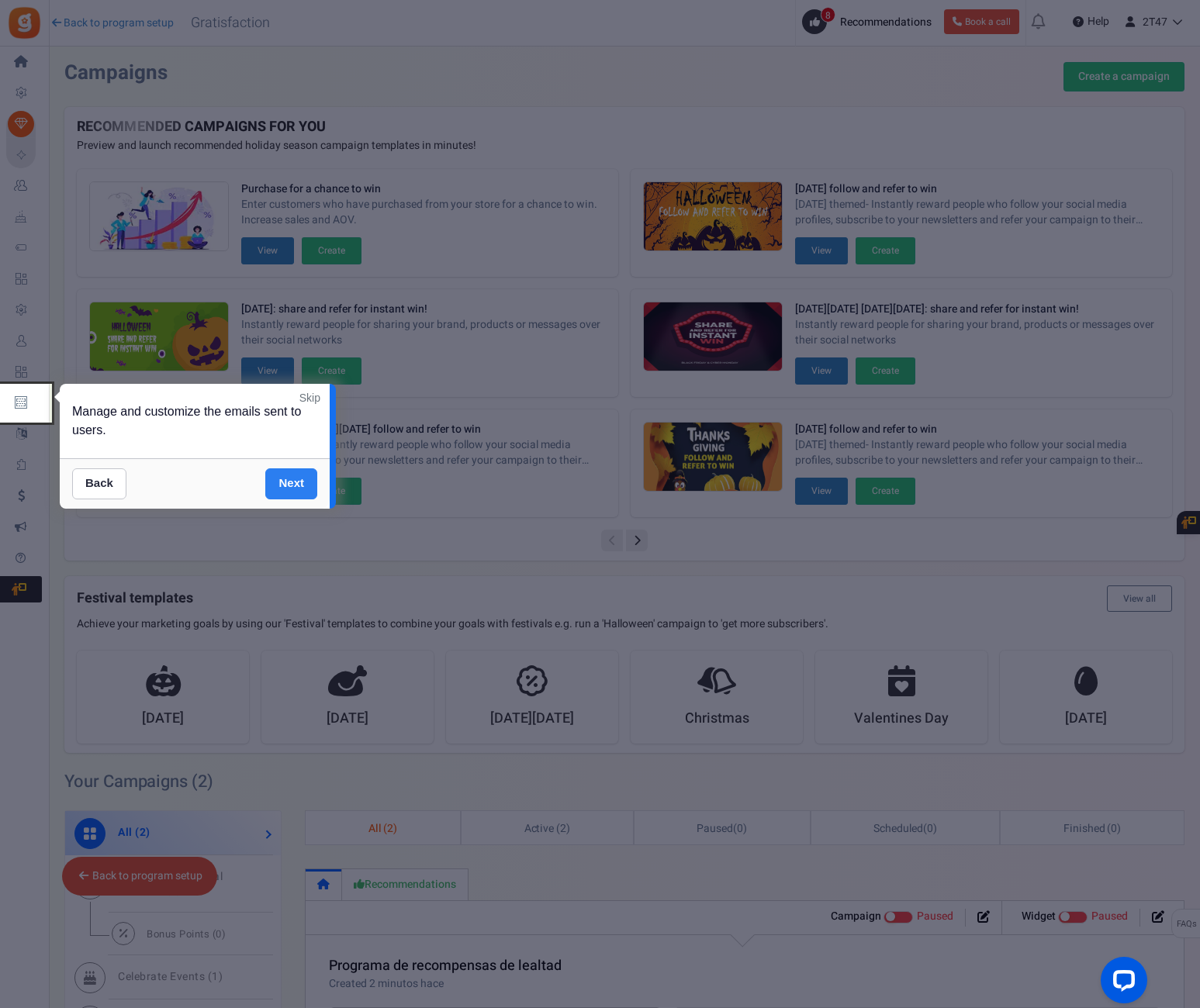
click at [292, 484] on link "Next" at bounding box center [291, 484] width 52 height 31
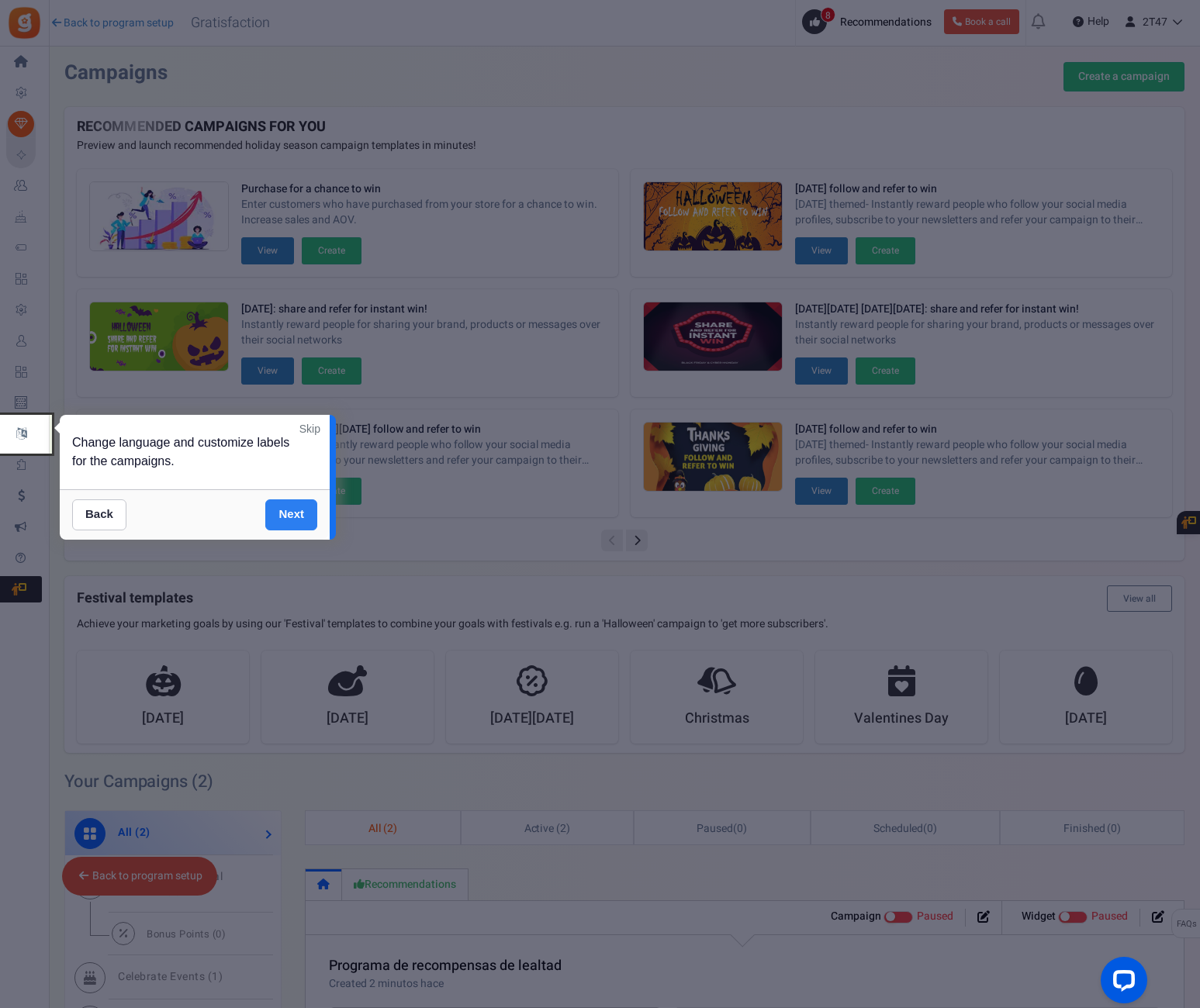
click at [291, 515] on link "Next" at bounding box center [291, 515] width 52 height 31
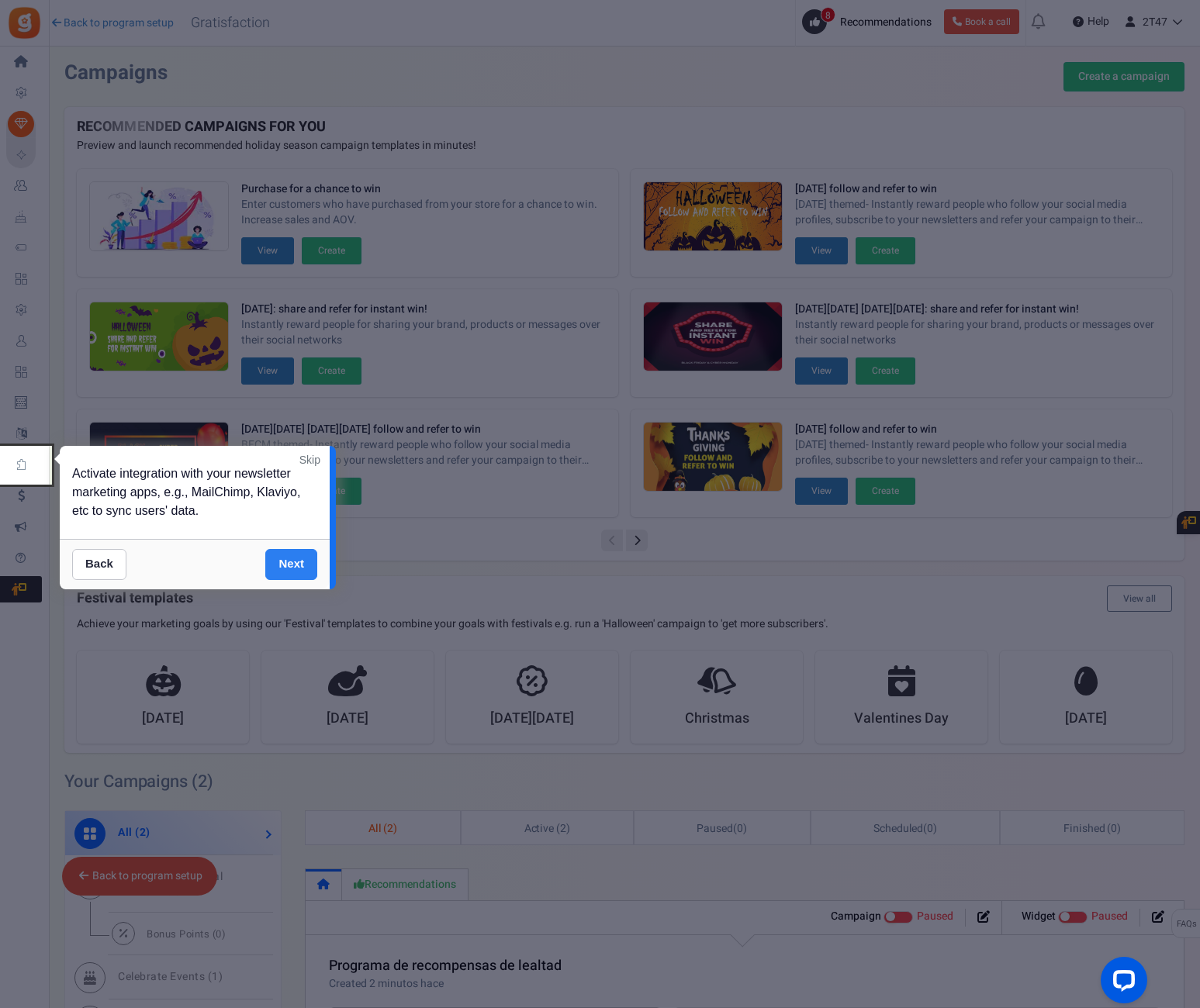
click at [290, 565] on link "Next" at bounding box center [291, 565] width 52 height 31
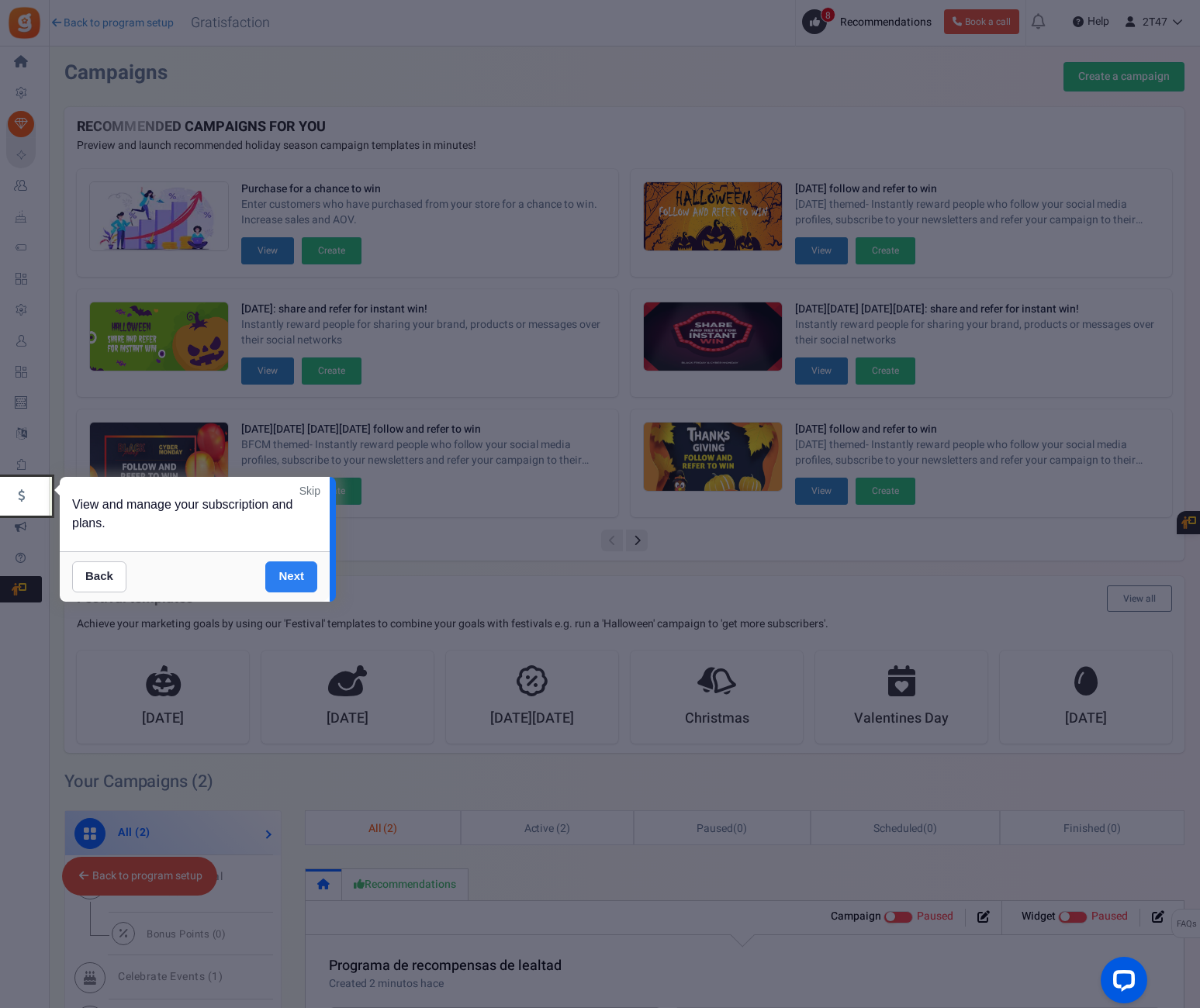
click at [289, 579] on link "Next" at bounding box center [291, 577] width 52 height 31
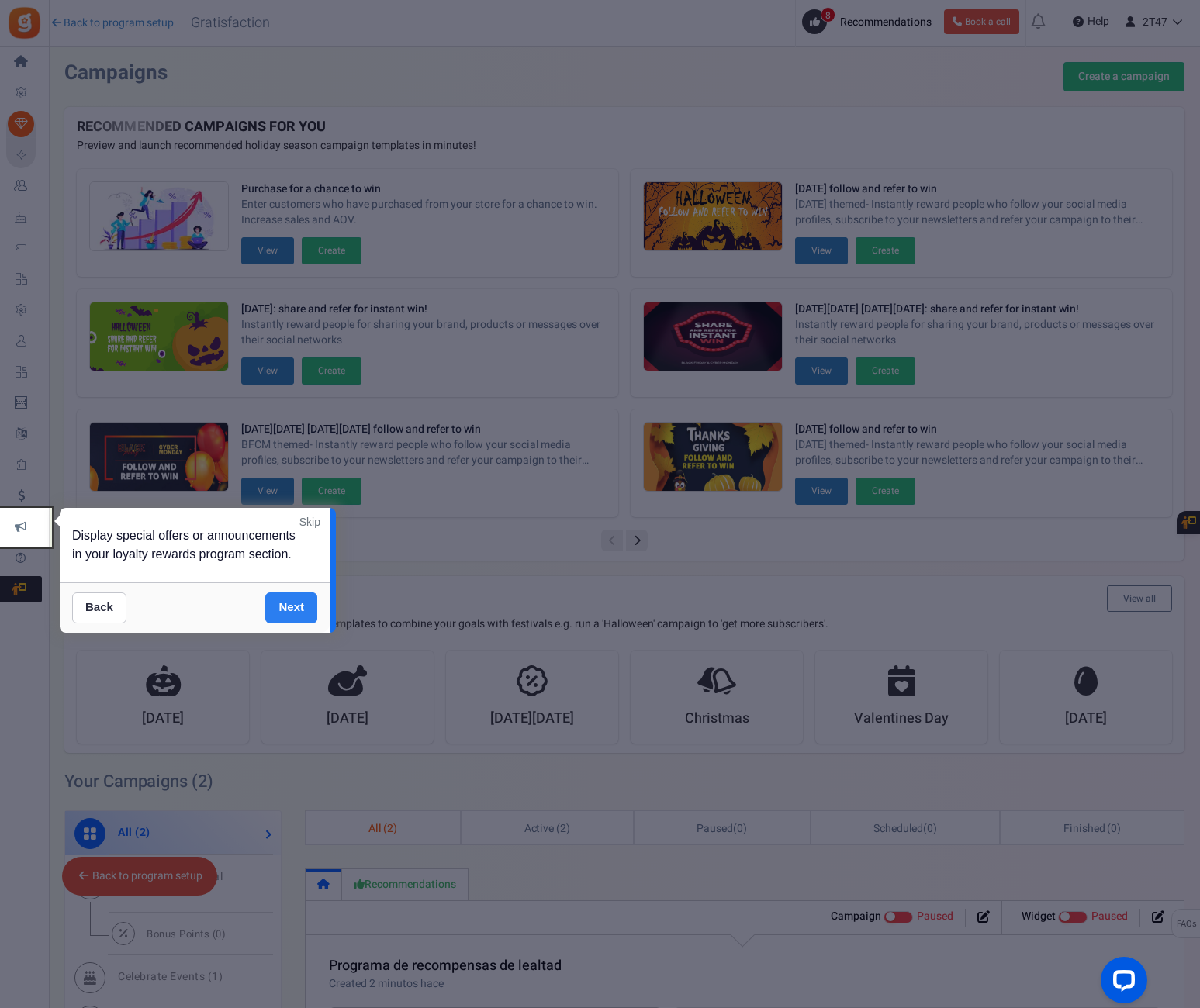
click at [288, 602] on link "Next" at bounding box center [291, 608] width 52 height 31
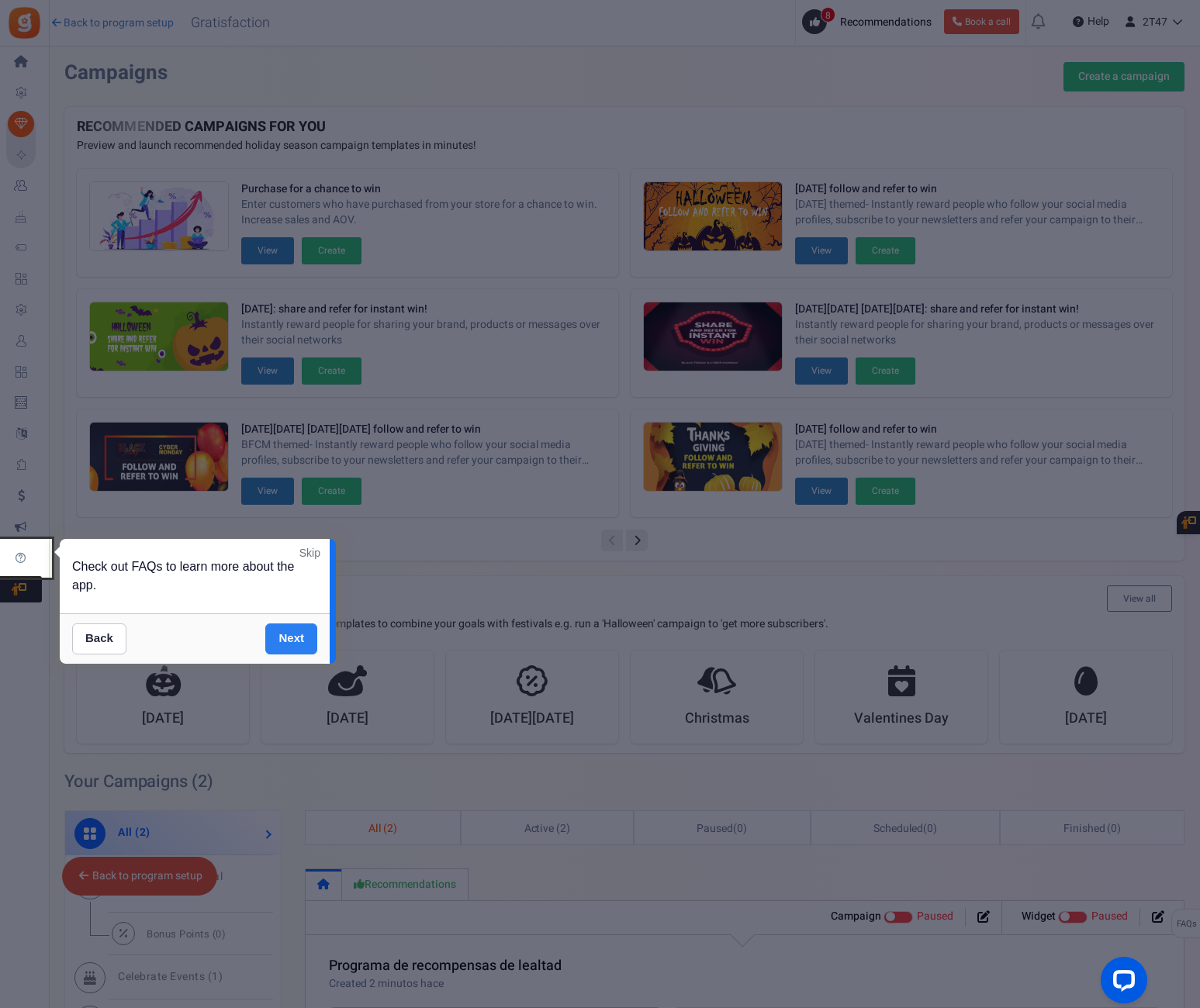
click at [293, 646] on link "Next" at bounding box center [291, 639] width 52 height 31
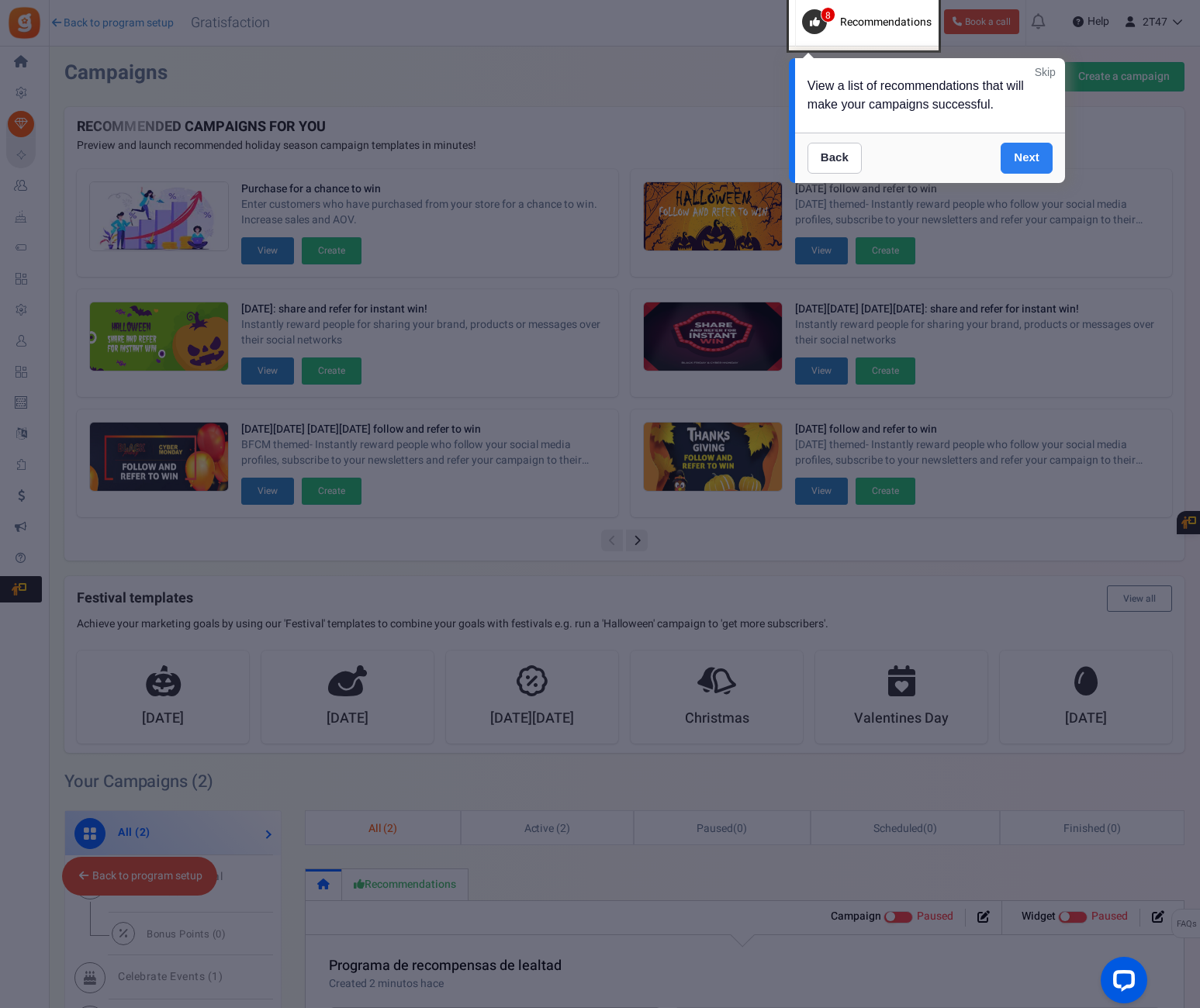
click at [1035, 165] on link "Next" at bounding box center [1027, 158] width 52 height 31
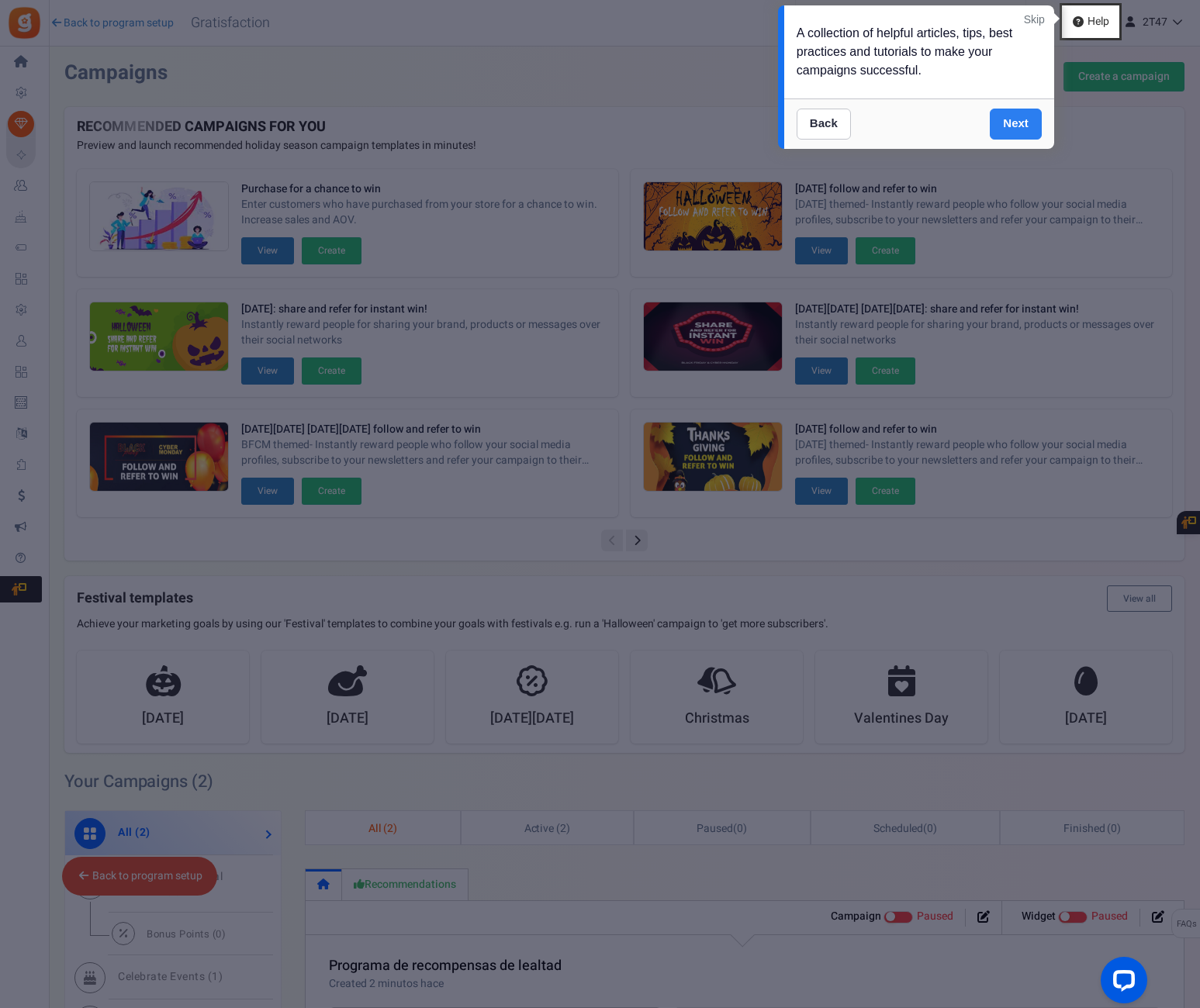
click at [1022, 127] on link "Next" at bounding box center [1015, 124] width 52 height 31
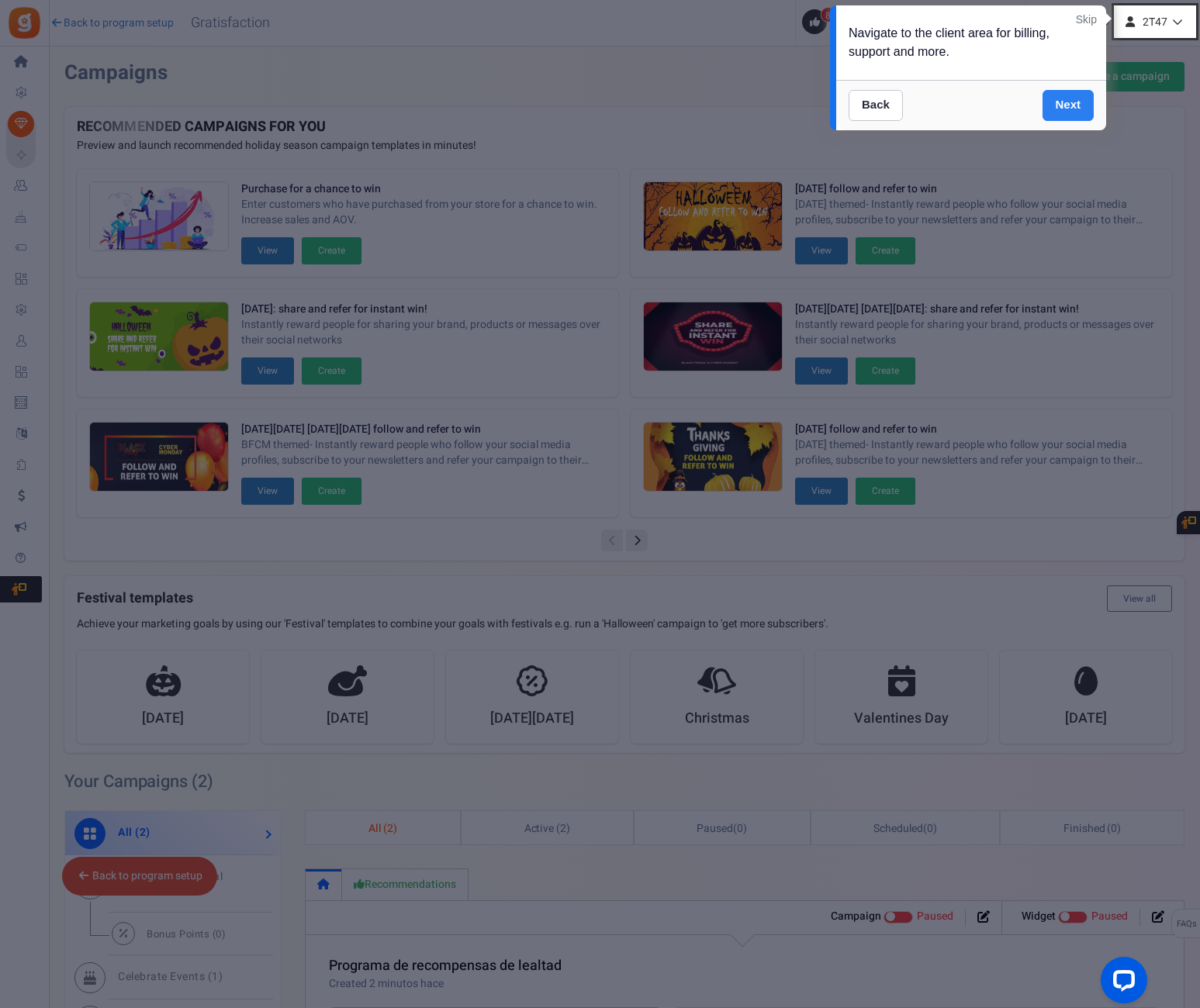
click at [1058, 113] on link "Next" at bounding box center [1068, 105] width 52 height 31
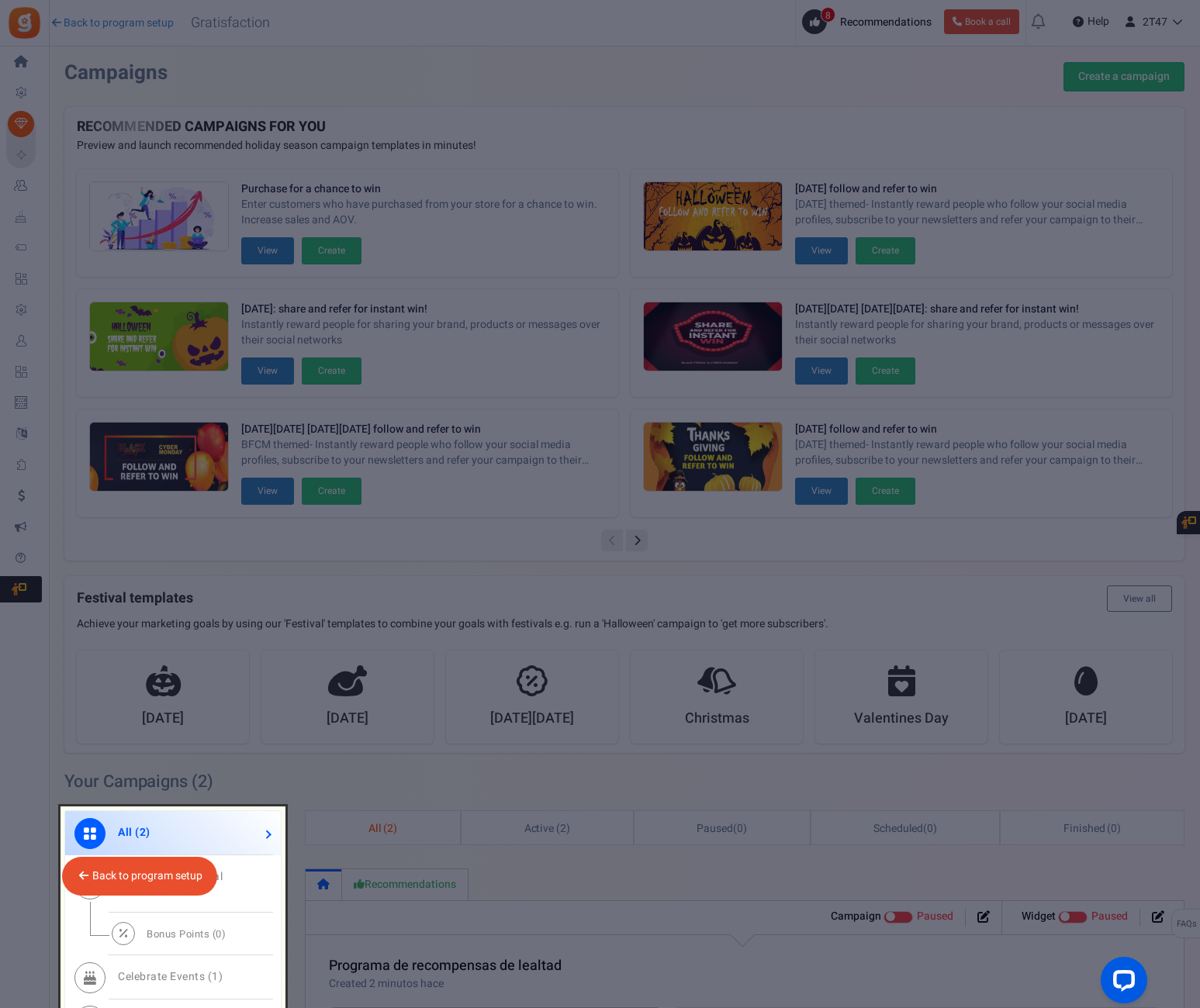
scroll to position [535, 0]
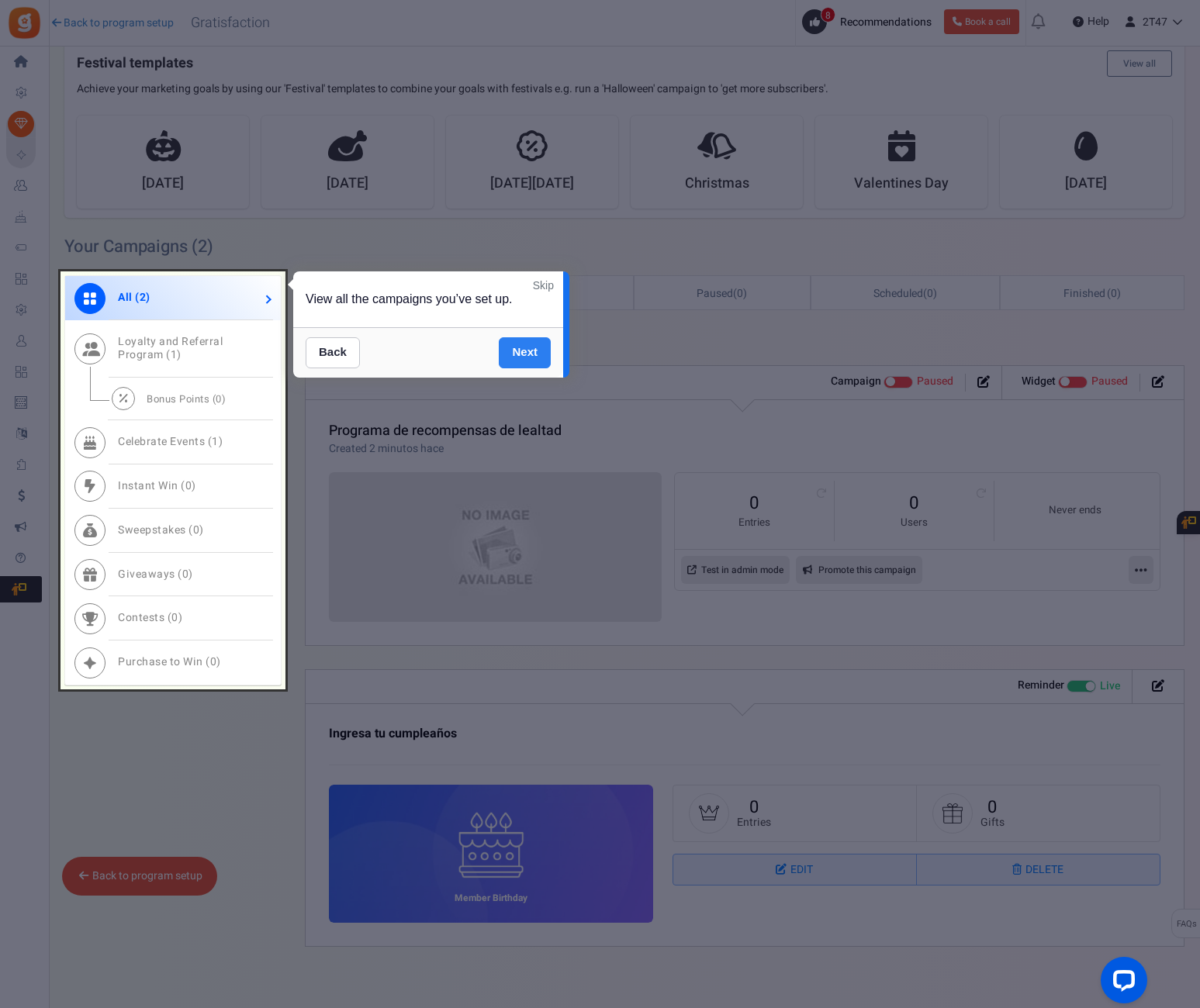
click at [517, 350] on link "Next" at bounding box center [524, 353] width 52 height 31
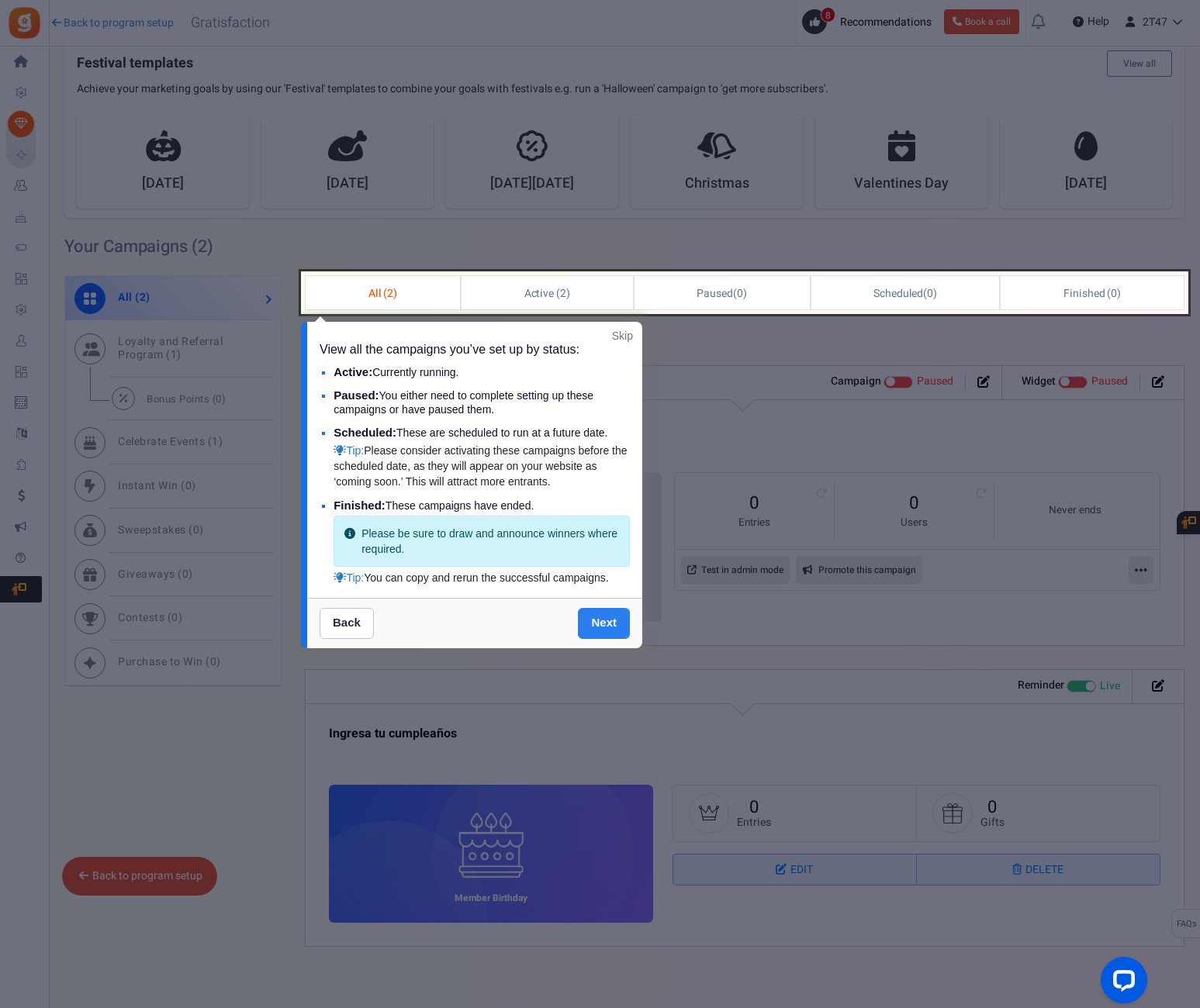
click at [587, 618] on link "Next" at bounding box center [603, 623] width 52 height 31
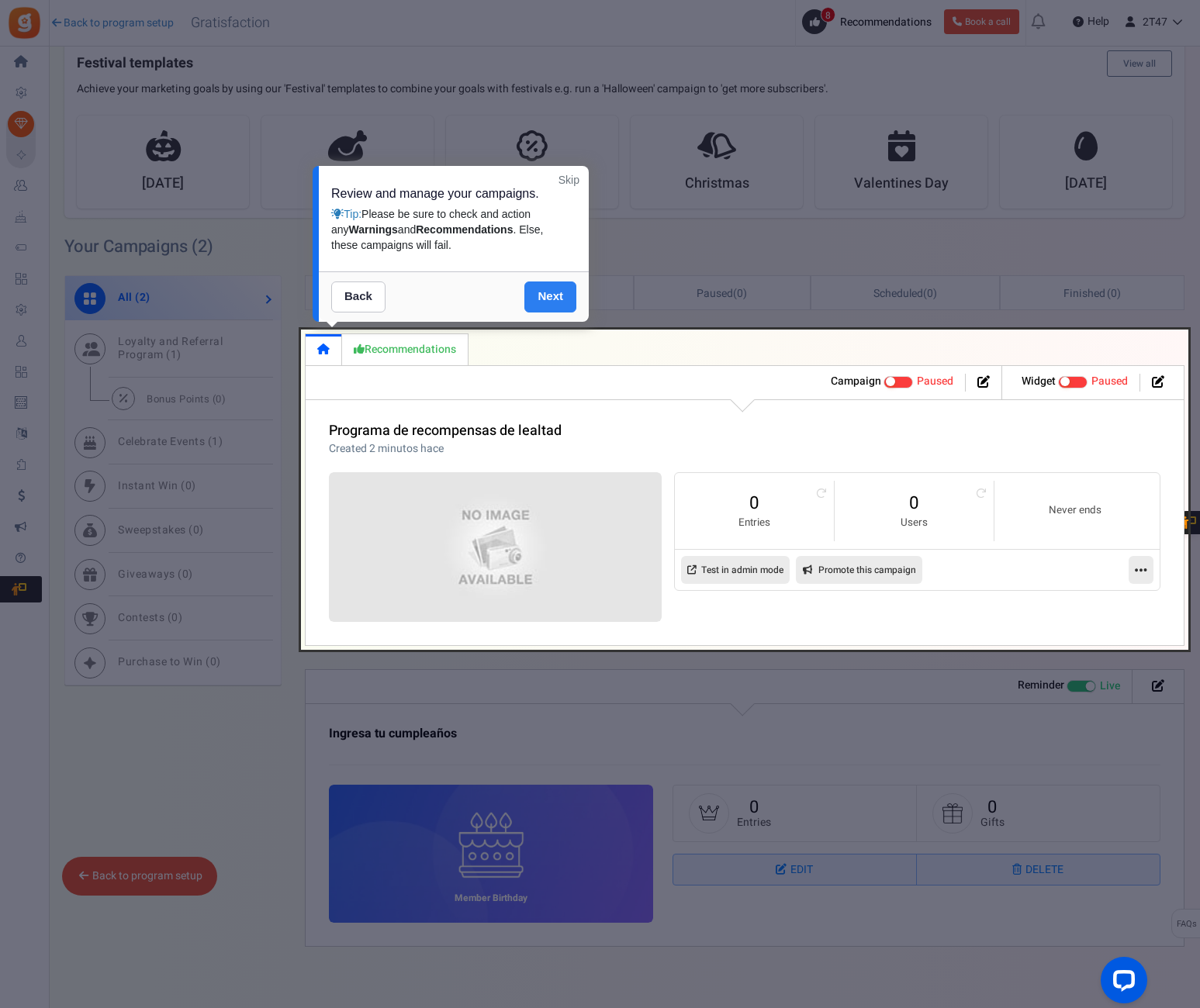
click at [549, 298] on link "Next" at bounding box center [550, 297] width 52 height 31
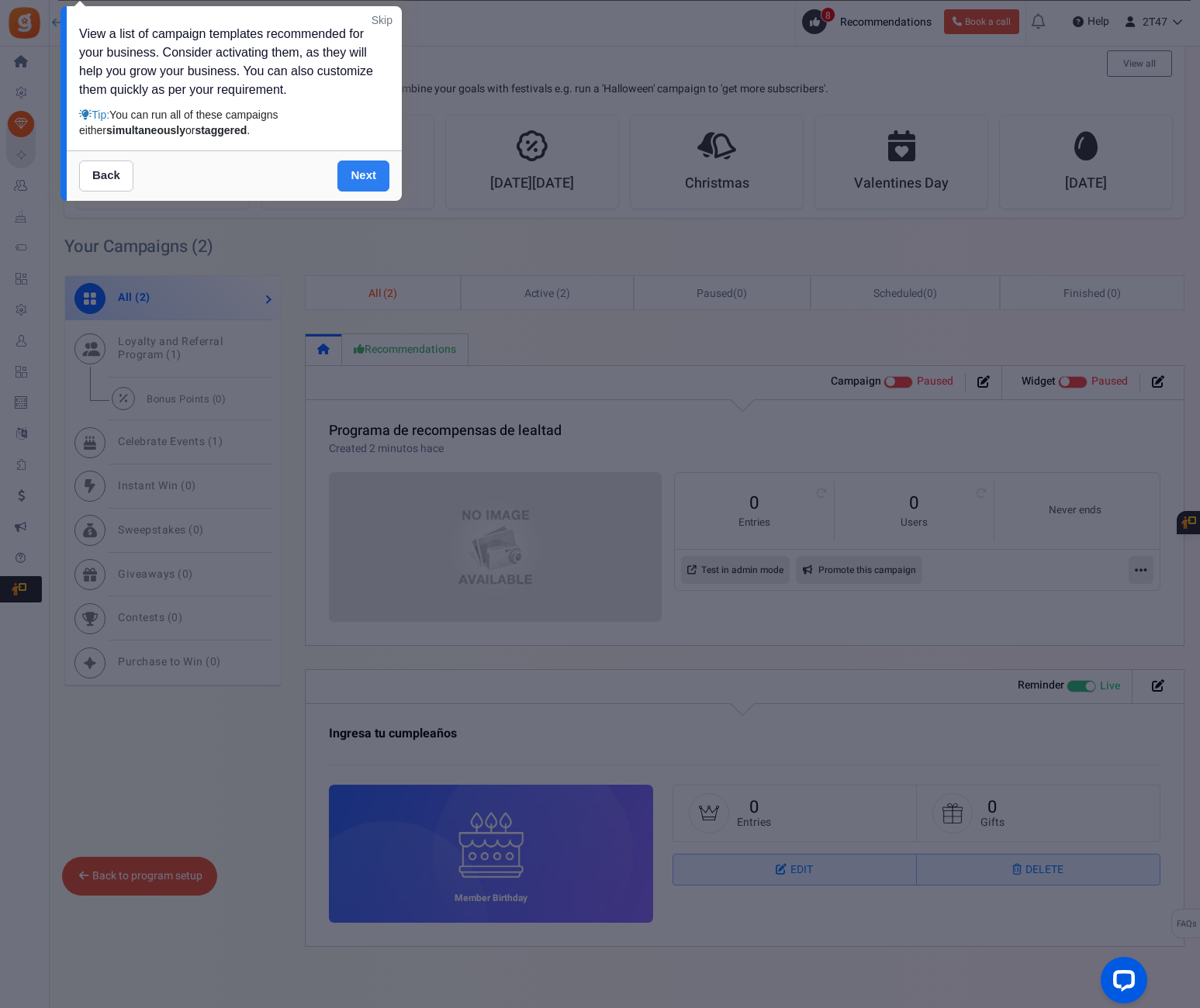
scroll to position [0, 0]
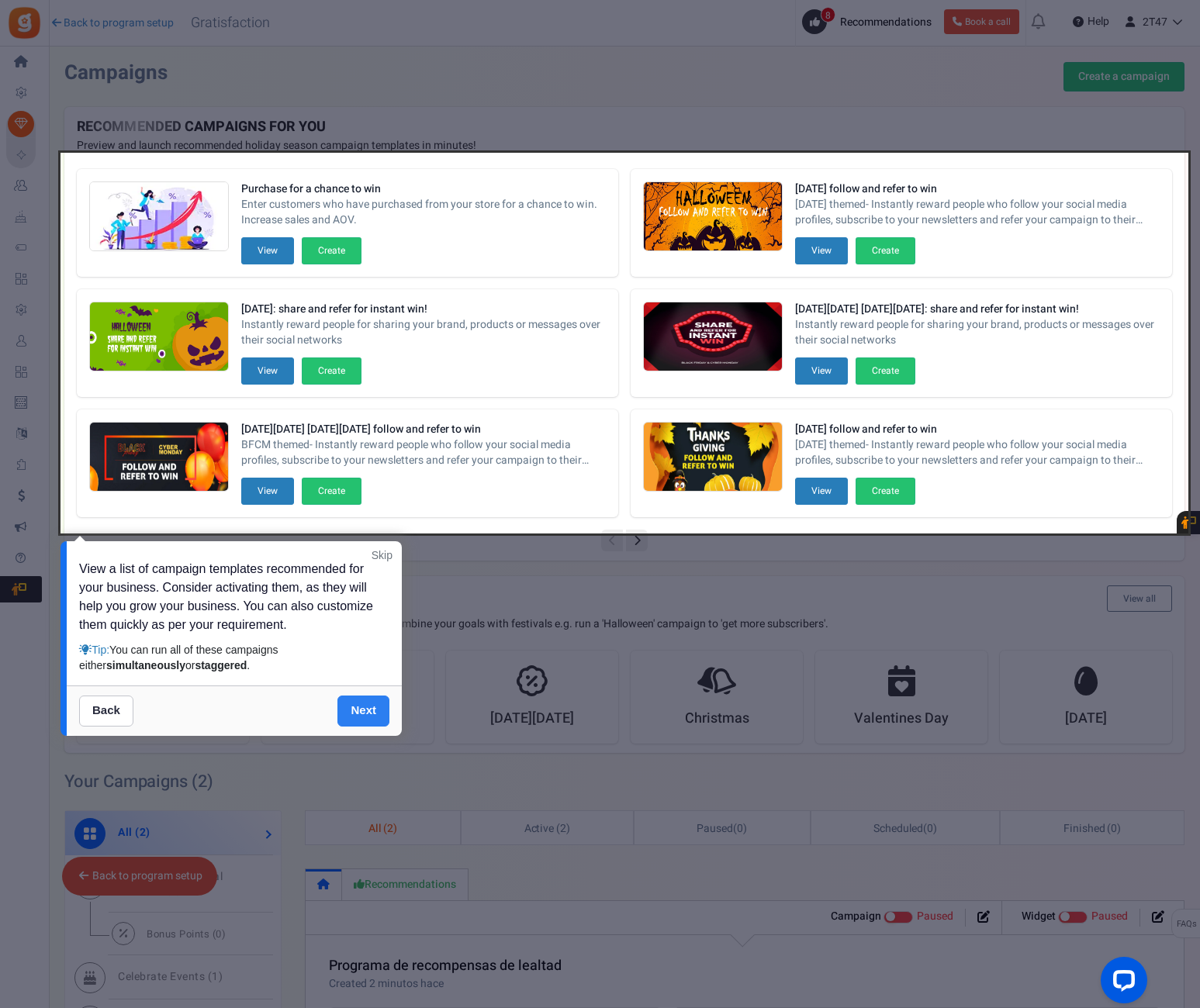
click at [364, 713] on link "Next" at bounding box center [363, 711] width 52 height 31
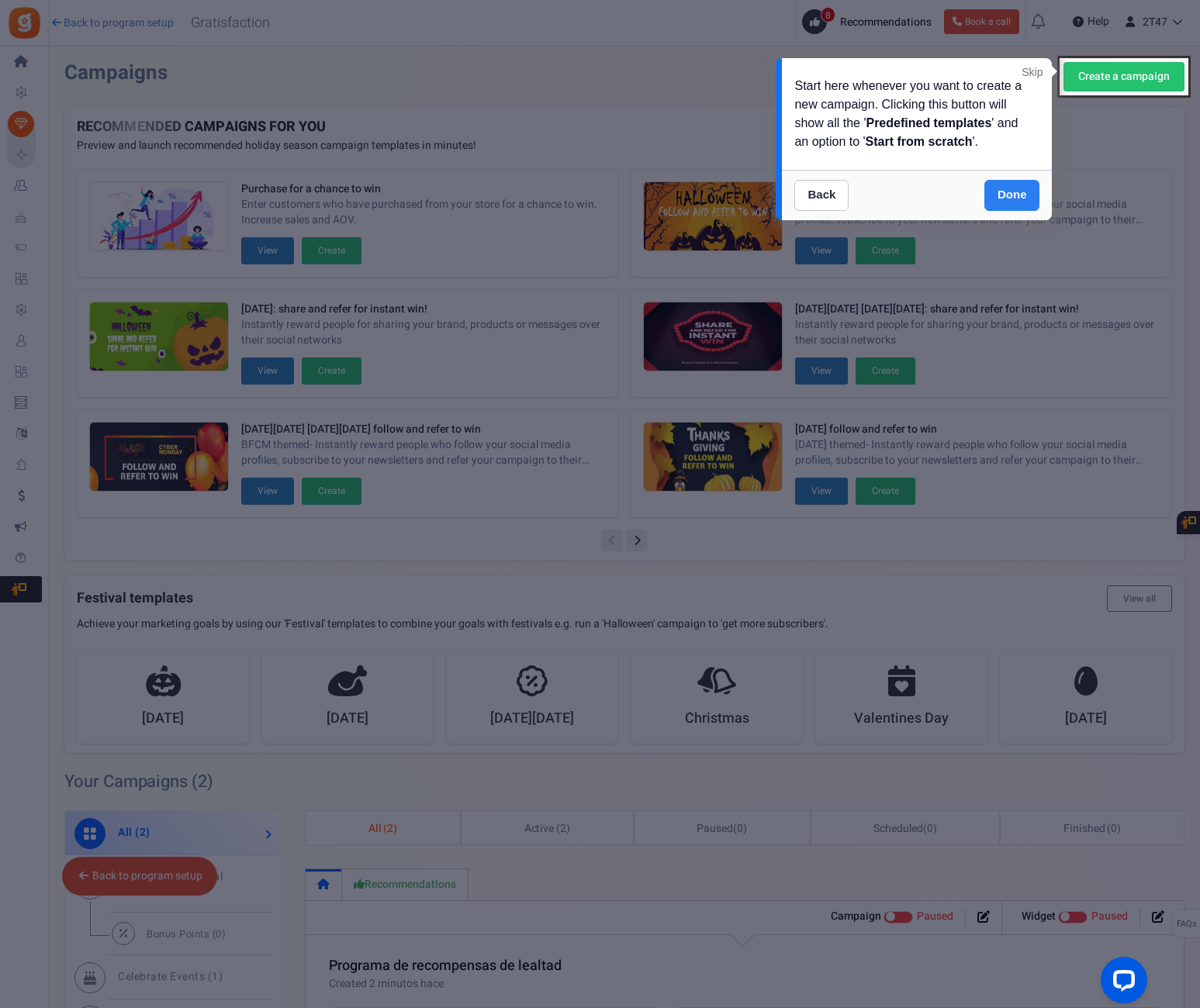
click at [1008, 205] on link "Done" at bounding box center [1013, 195] width 56 height 31
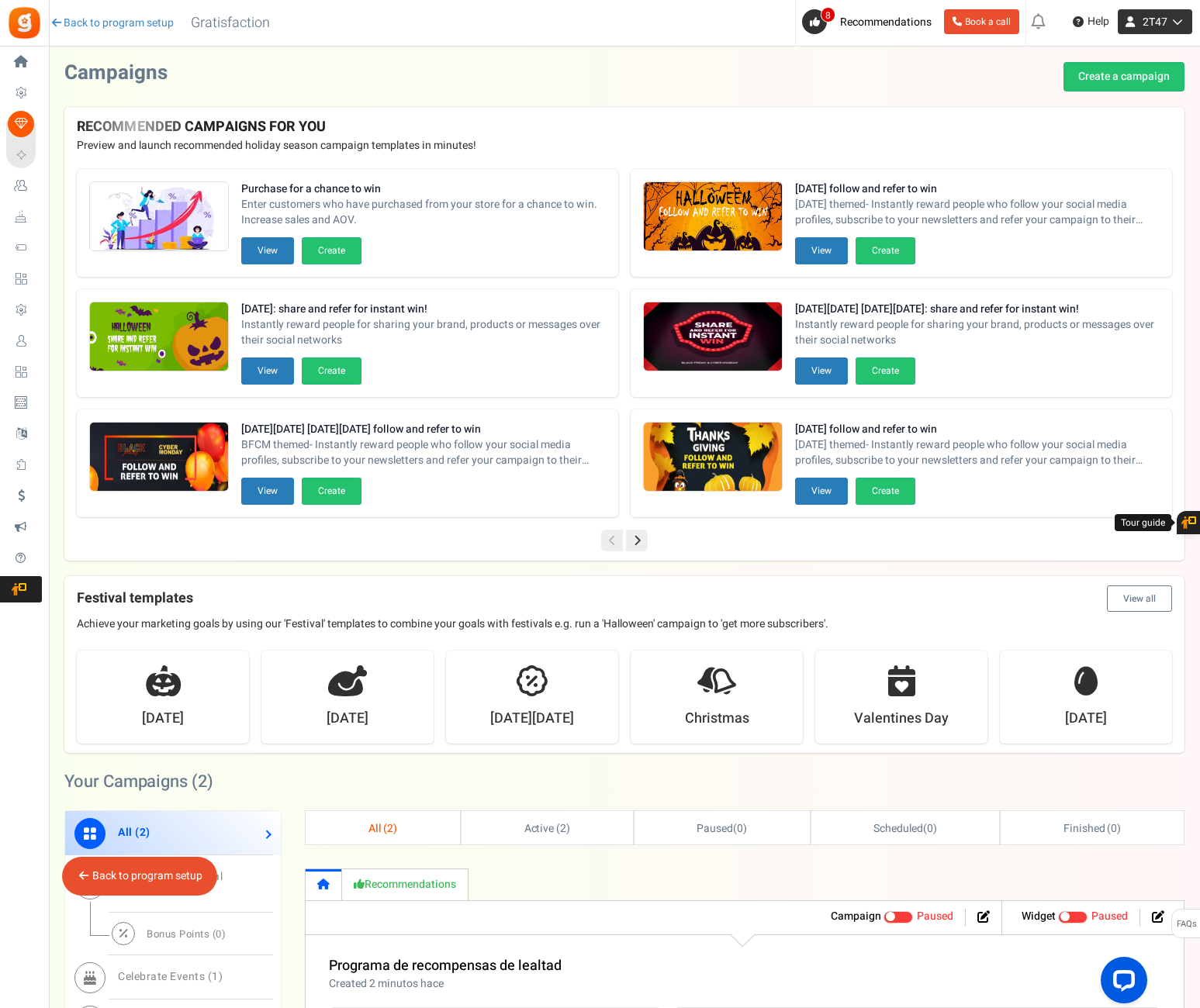
click at [1176, 24] on icon at bounding box center [1174, 22] width 15 height 11
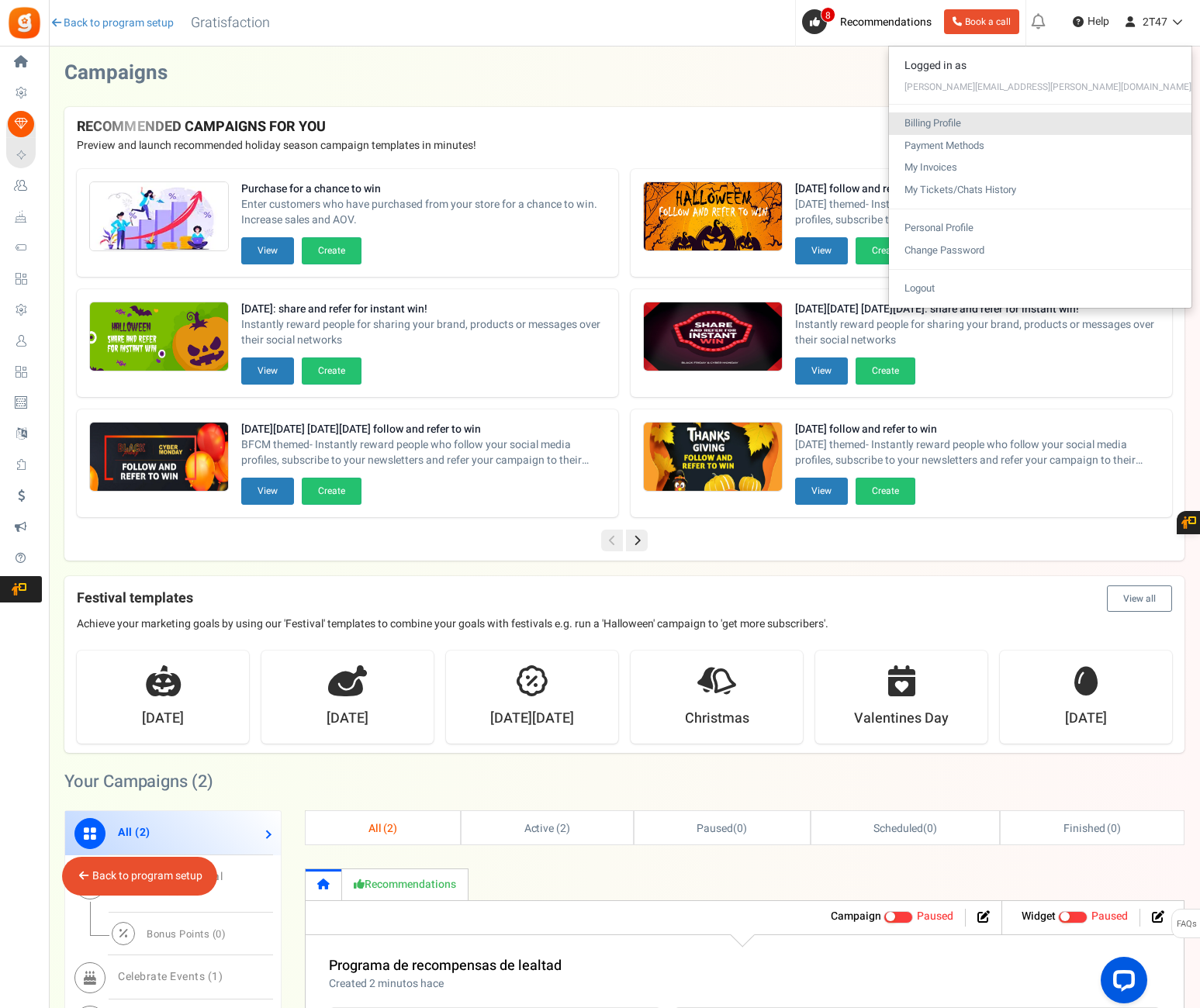
click at [1077, 121] on link "Billing Profile" at bounding box center [1040, 124] width 303 height 22
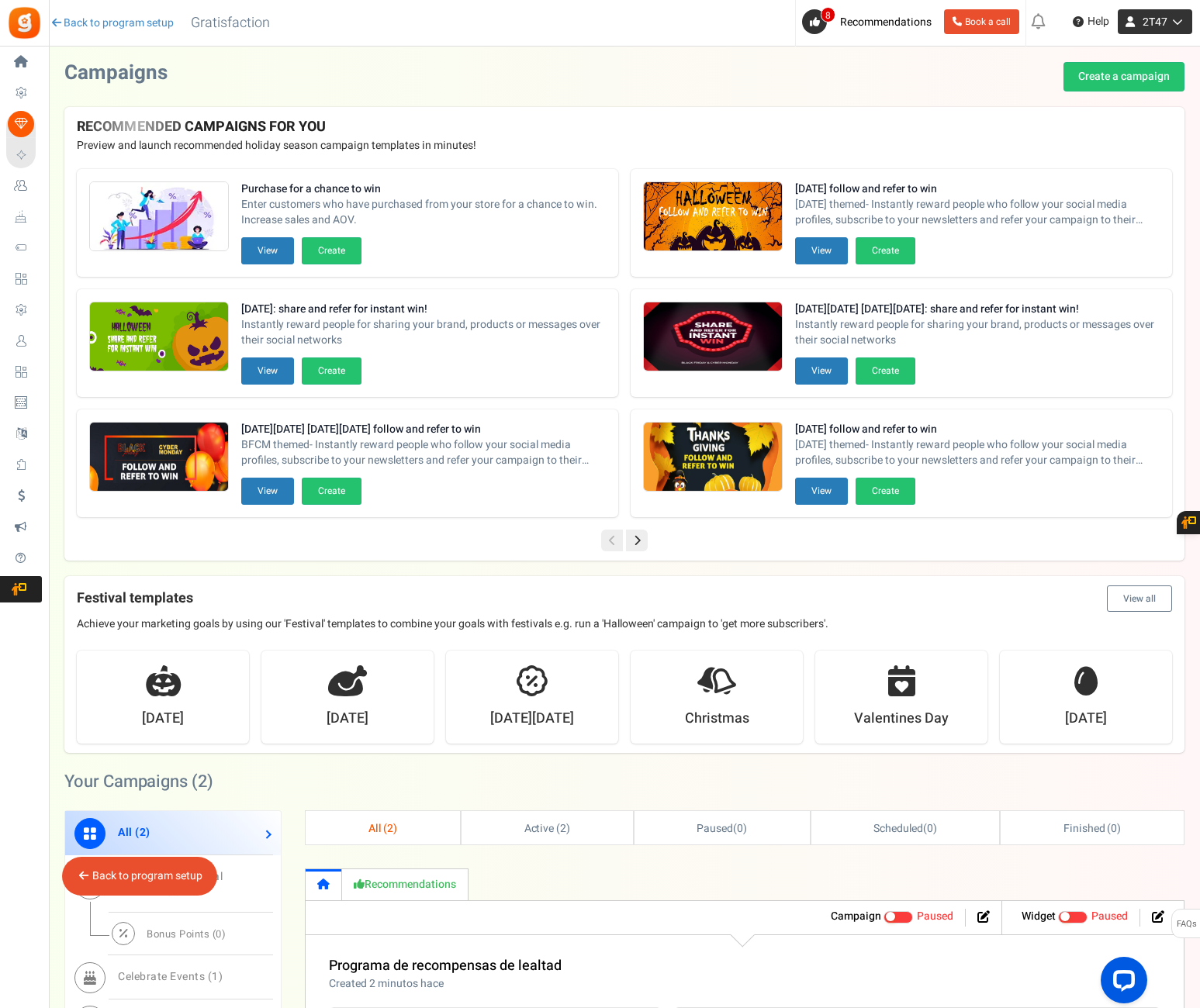
click at [1184, 25] on link "2T47" at bounding box center [1155, 22] width 75 height 25
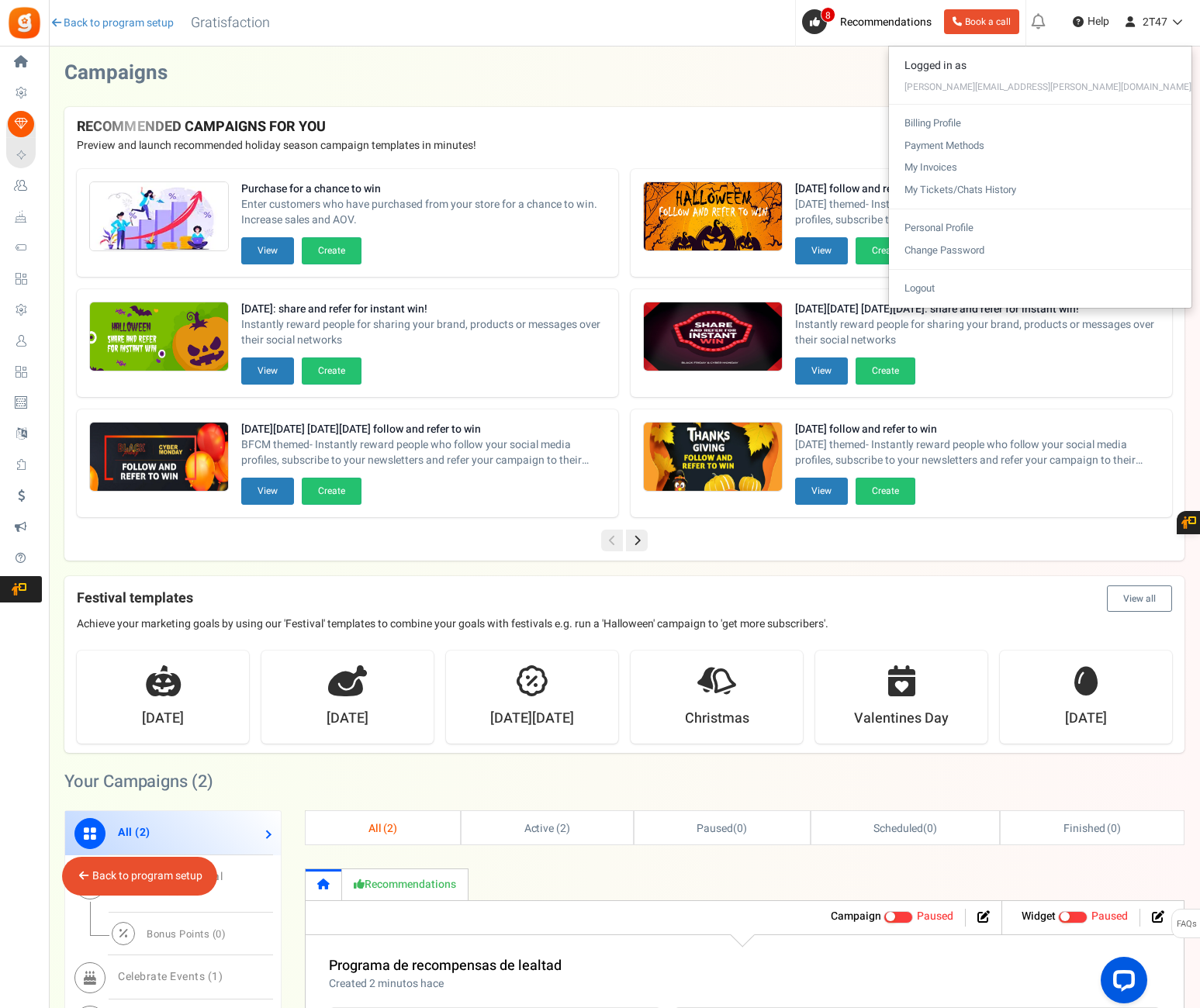
click at [582, 60] on div "Under maintenance we will be back soon We apologize for any inconvenience. The …" at bounding box center [624, 765] width 1151 height 1436
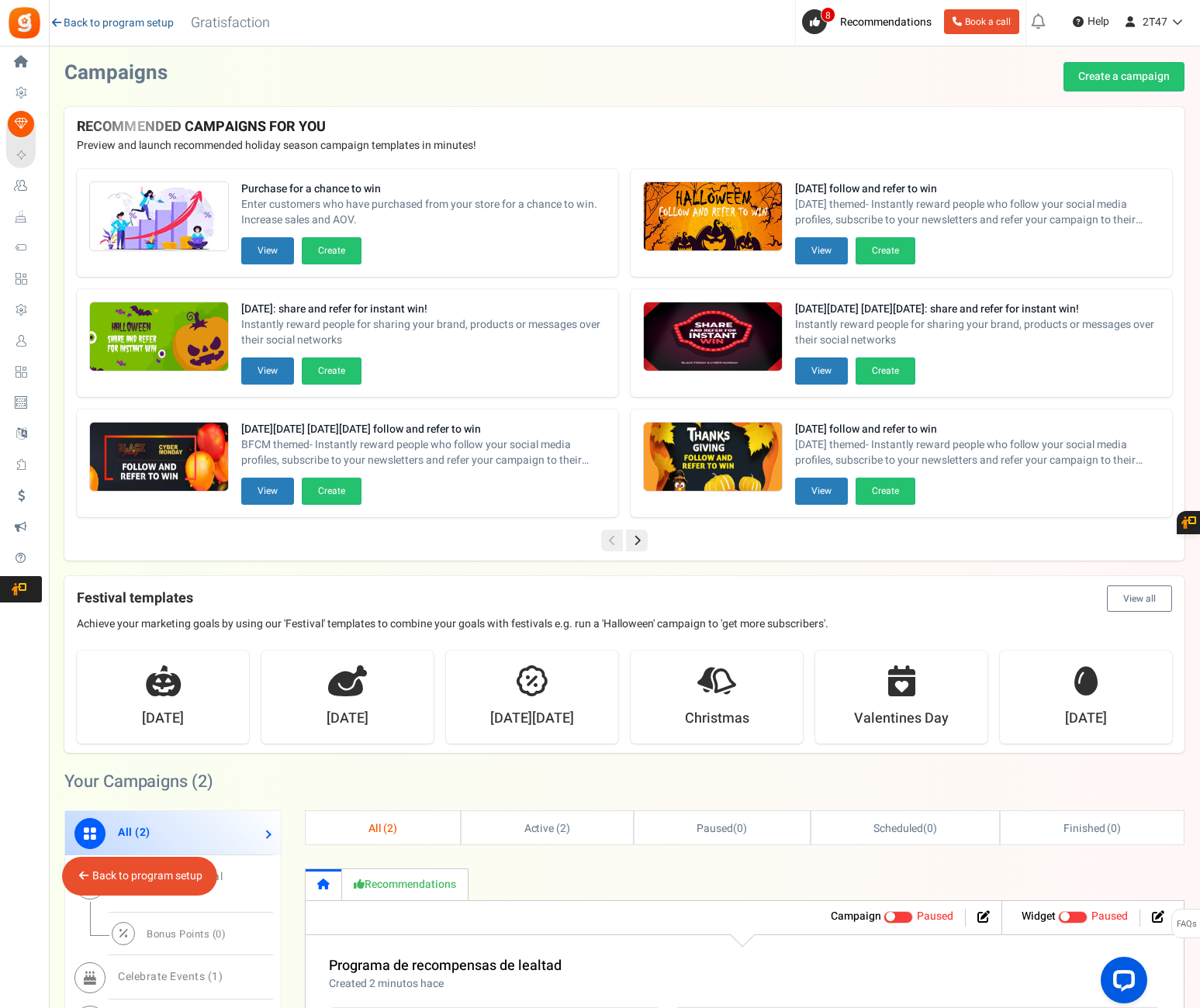
click at [84, 28] on link "Back to program setup" at bounding box center [112, 22] width 124 height 15
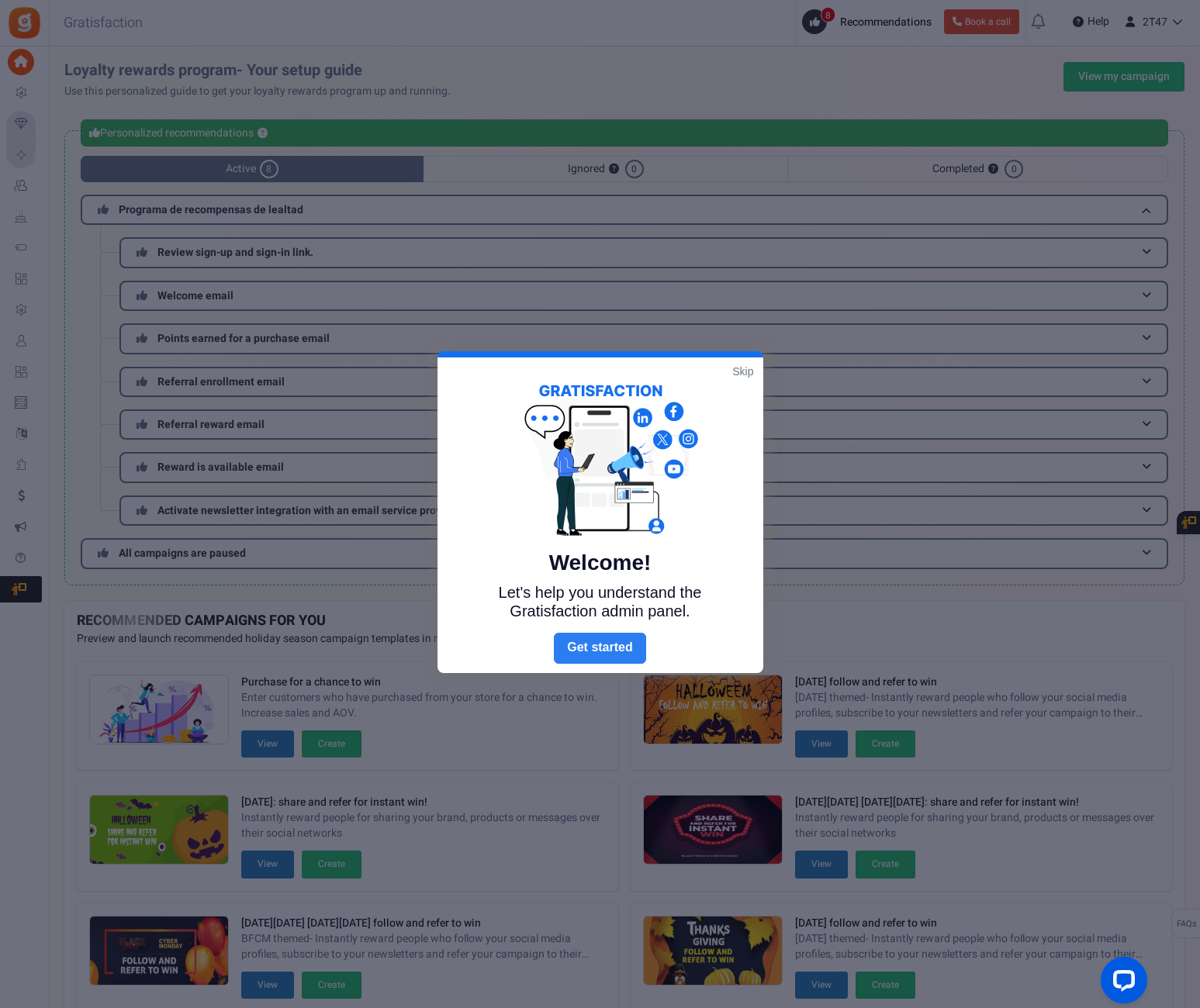
click at [606, 652] on link "Next" at bounding box center [600, 648] width 92 height 31
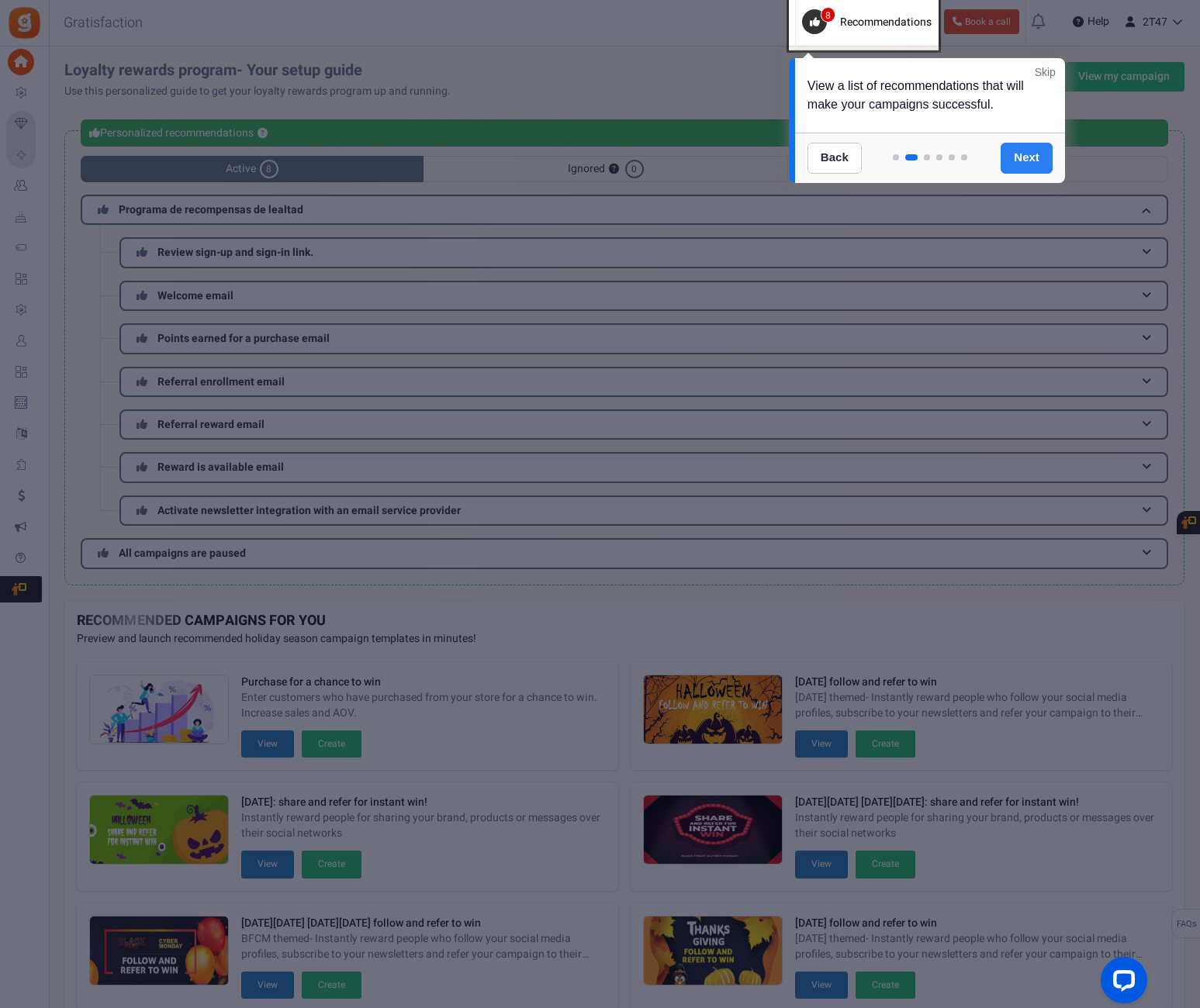
click at [1022, 160] on link "Next" at bounding box center [1027, 158] width 52 height 31
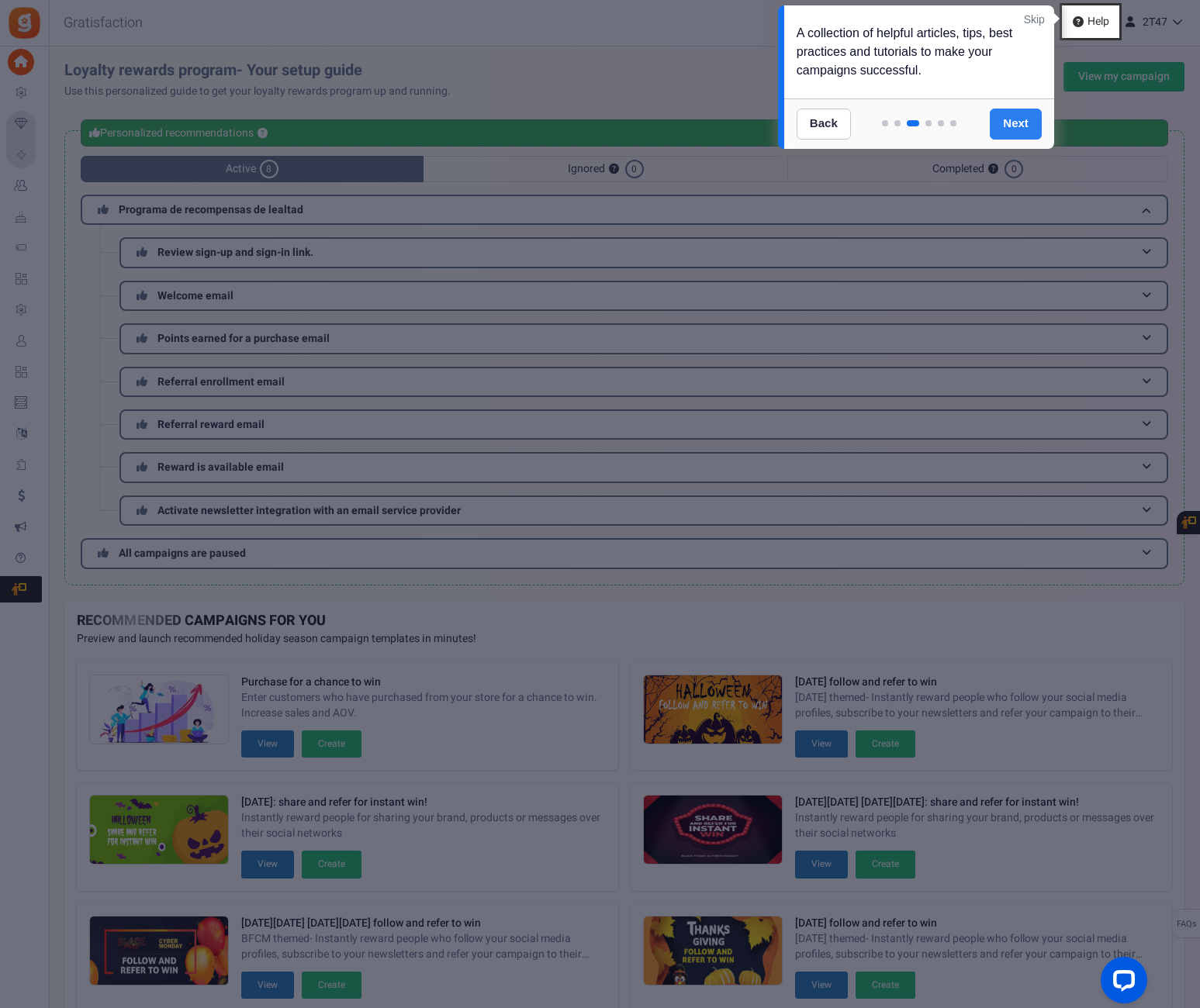
click at [1010, 119] on link "Next" at bounding box center [1015, 124] width 52 height 31
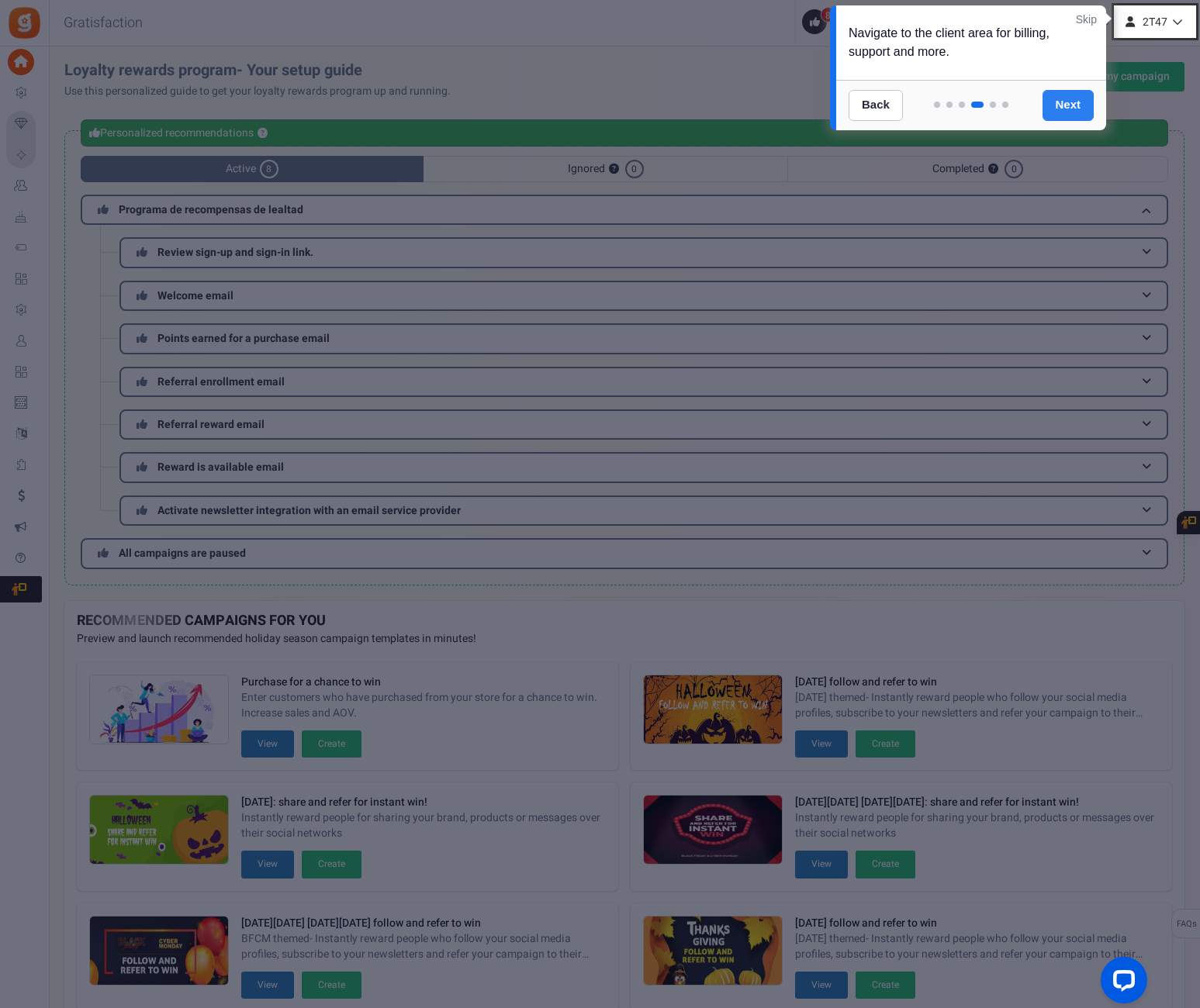
click at [1070, 110] on link "Next" at bounding box center [1068, 105] width 52 height 31
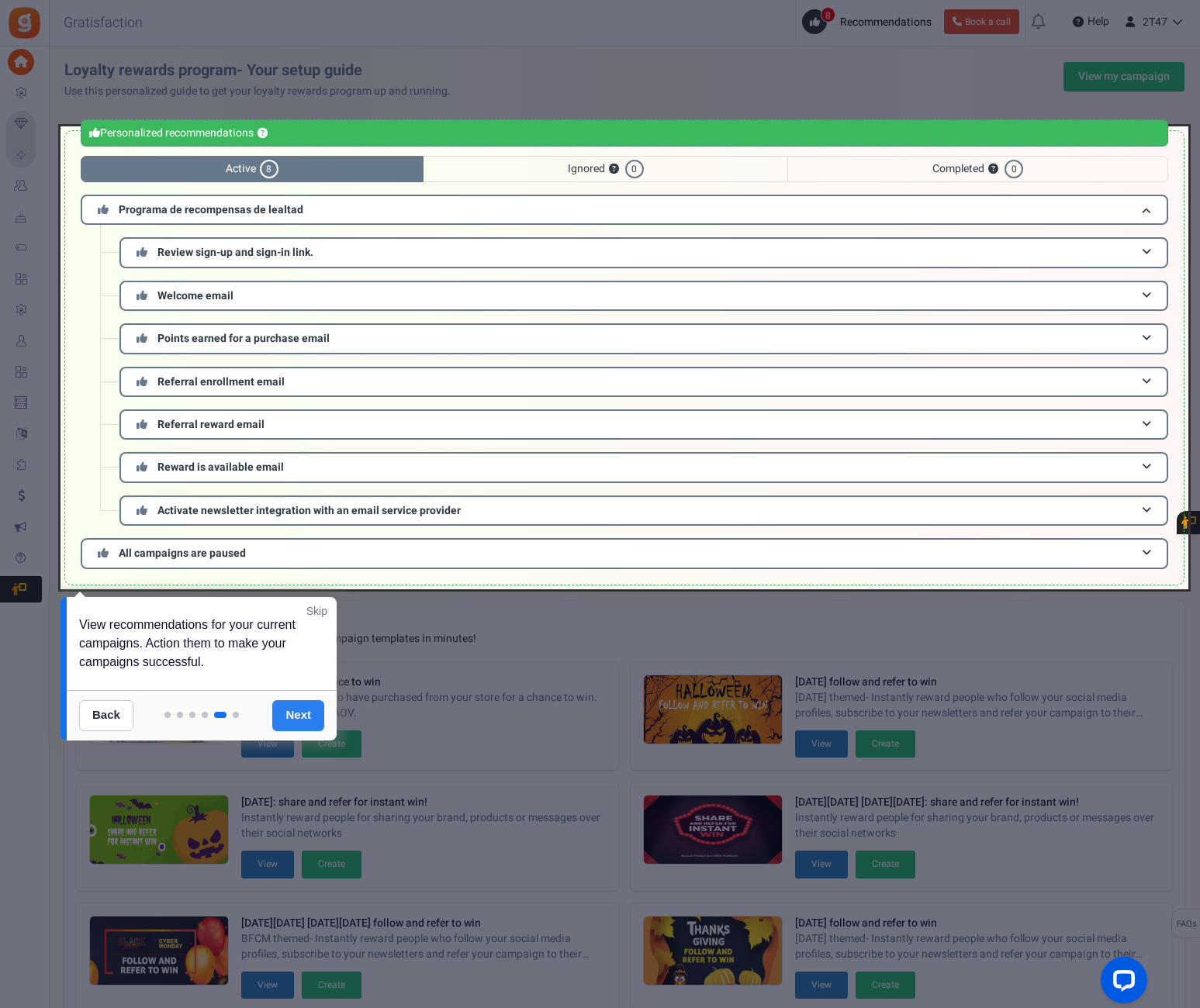
click at [292, 712] on link "Next" at bounding box center [298, 716] width 52 height 31
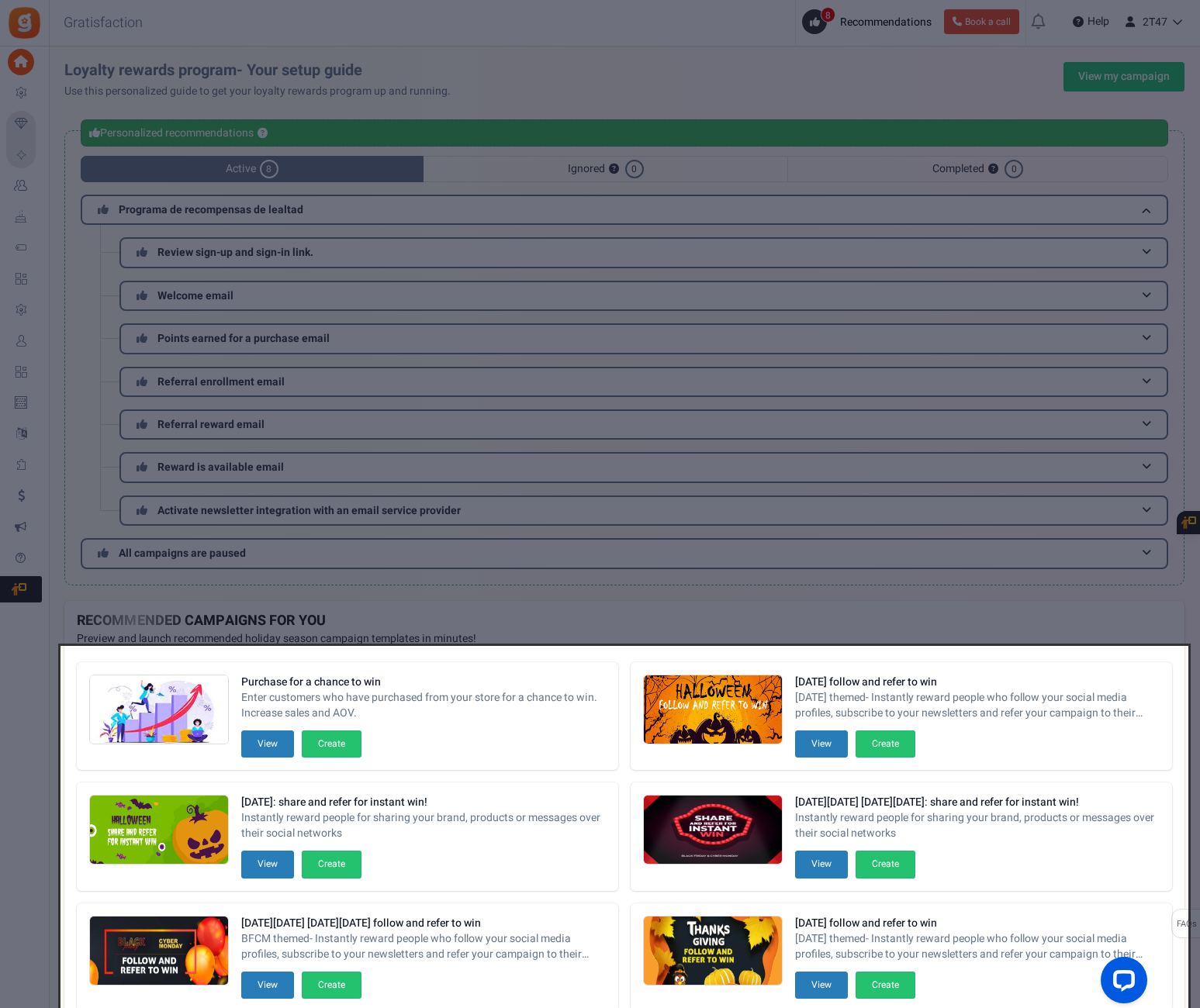
scroll to position [124, 0]
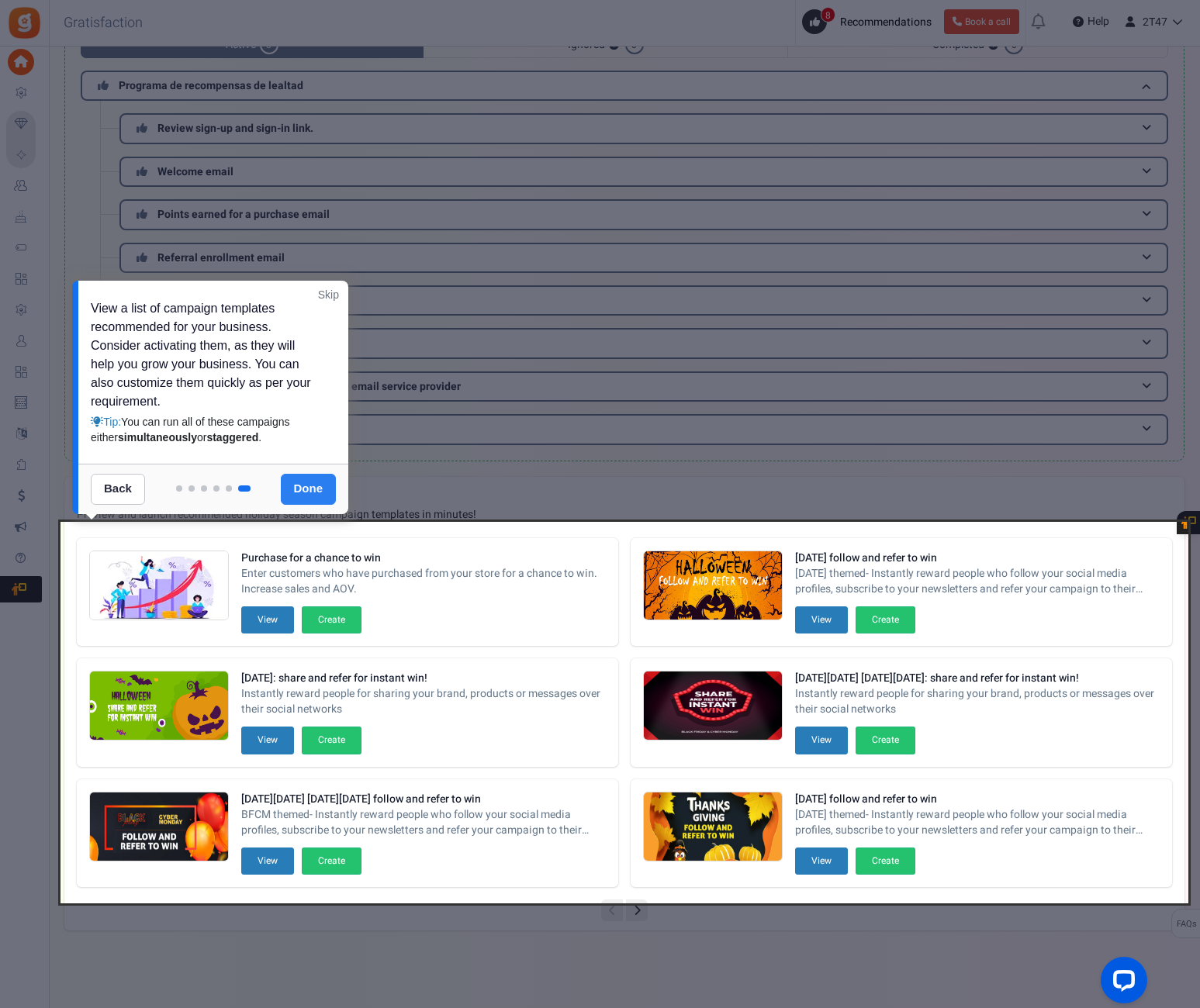
click at [320, 485] on link "Done" at bounding box center [309, 489] width 56 height 31
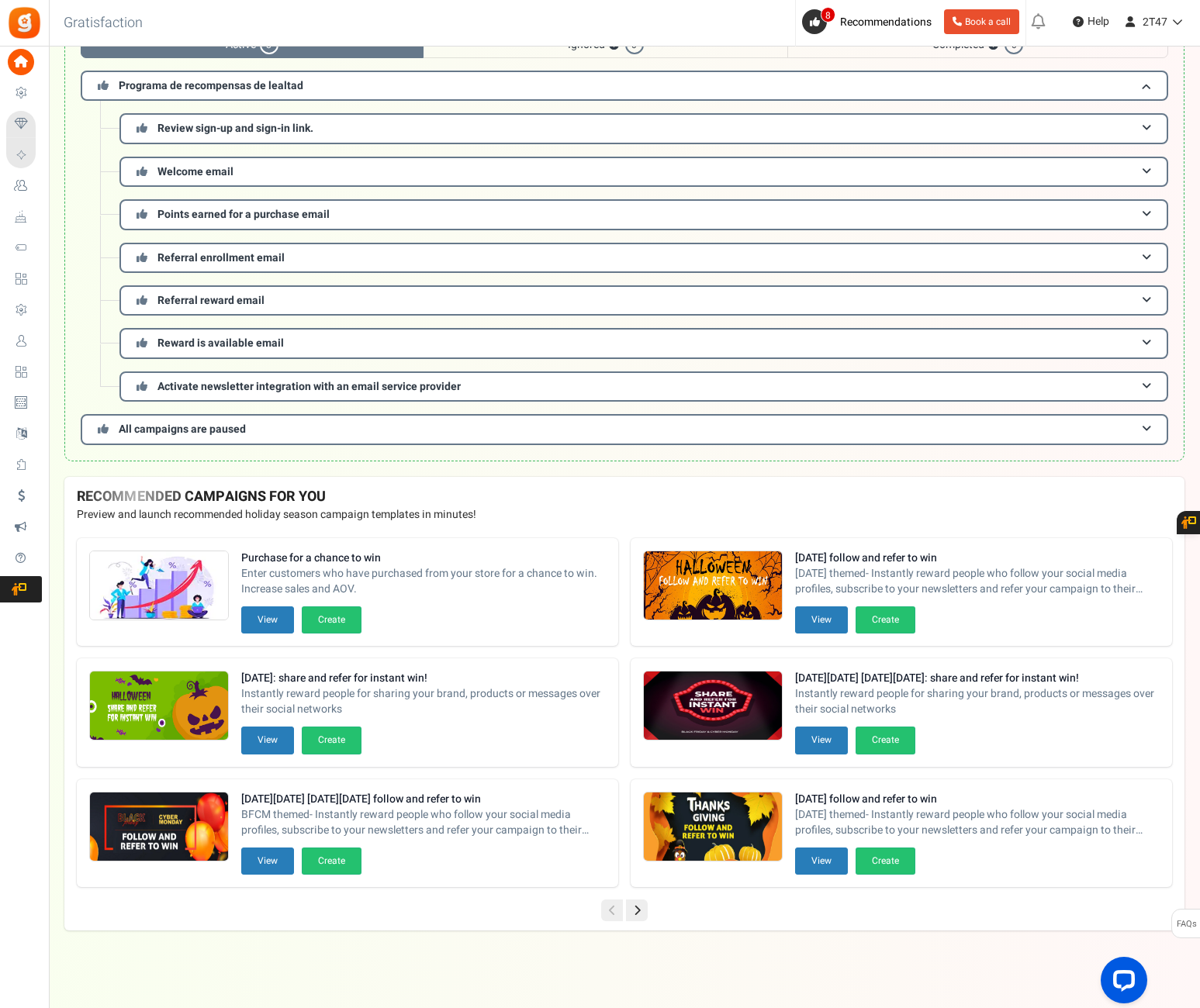
scroll to position [0, 0]
